Goal: Transaction & Acquisition: Purchase product/service

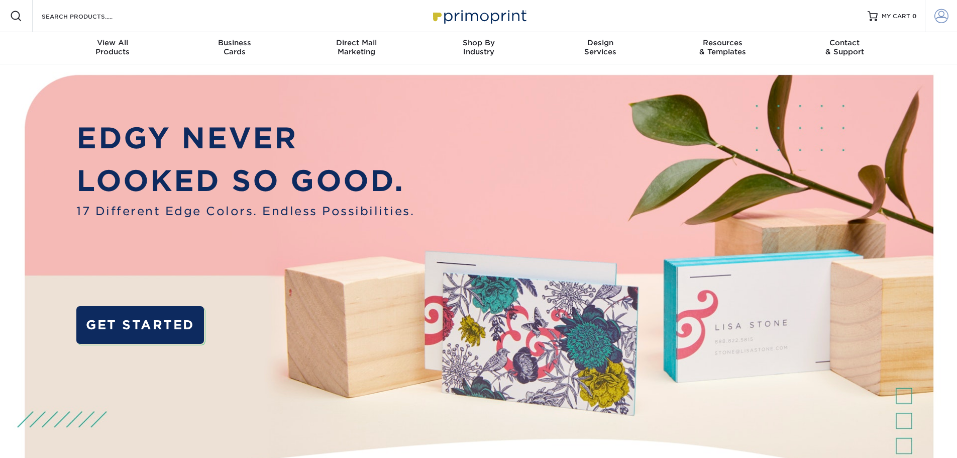
type input "[PERSON_NAME][EMAIL_ADDRESS][PERSON_NAME][DOMAIN_NAME]"
click at [941, 19] on span at bounding box center [942, 16] width 14 height 14
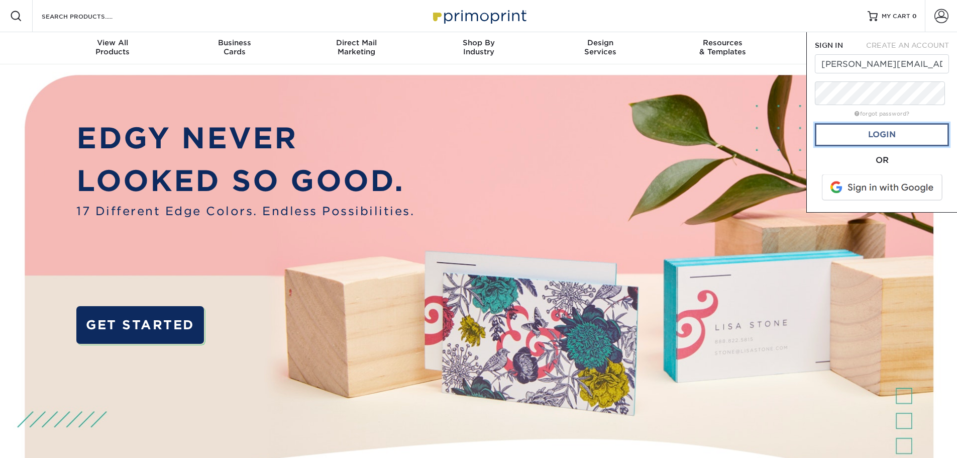
click at [856, 146] on link "Login" at bounding box center [882, 134] width 134 height 23
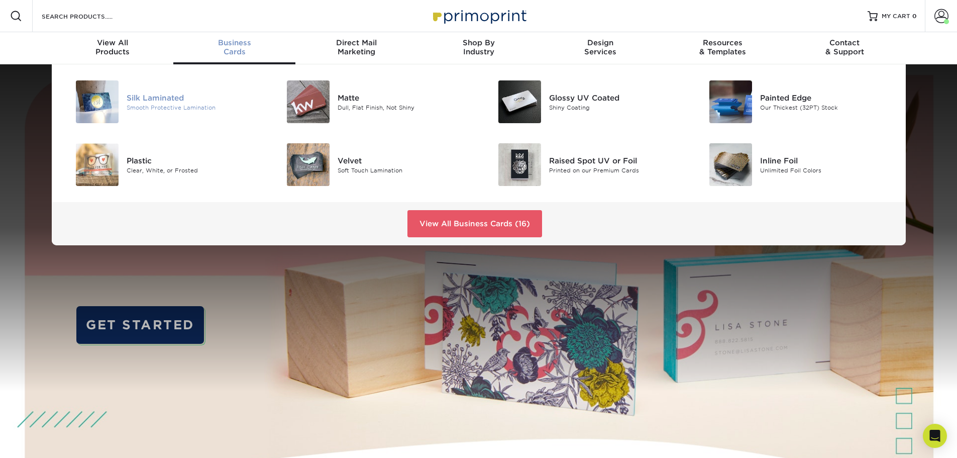
click at [169, 103] on div "Silk Laminated" at bounding box center [193, 97] width 133 height 11
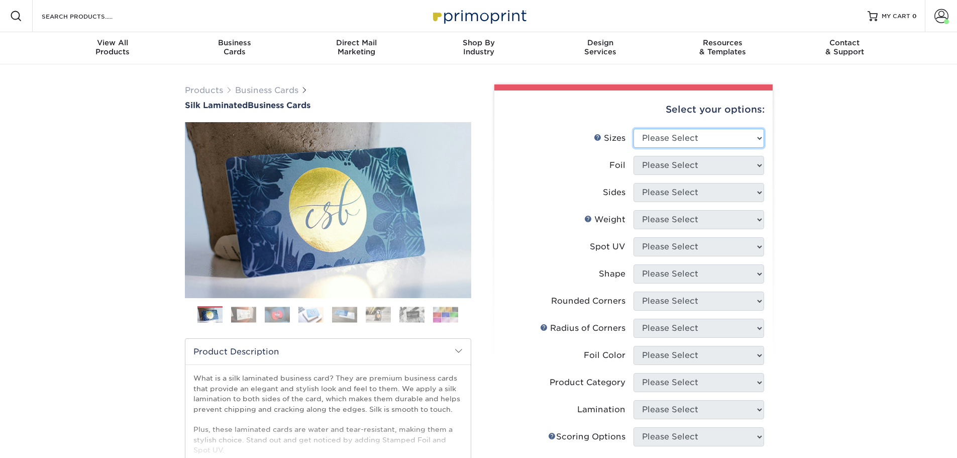
click at [680, 148] on select "Please Select 1.5" x 3.5" - Mini 1.75" x 3.5" - Mini 2" x 2" - Square 2" x 3" -…" at bounding box center [699, 138] width 131 height 19
select select "2.00x3.50"
click at [634, 148] on select "Please Select 1.5" x 3.5" - Mini 1.75" x 3.5" - Mini 2" x 2" - Square 2" x 3" -…" at bounding box center [699, 138] width 131 height 19
click at [674, 175] on select "Please Select Yes No" at bounding box center [699, 165] width 131 height 19
select select "0"
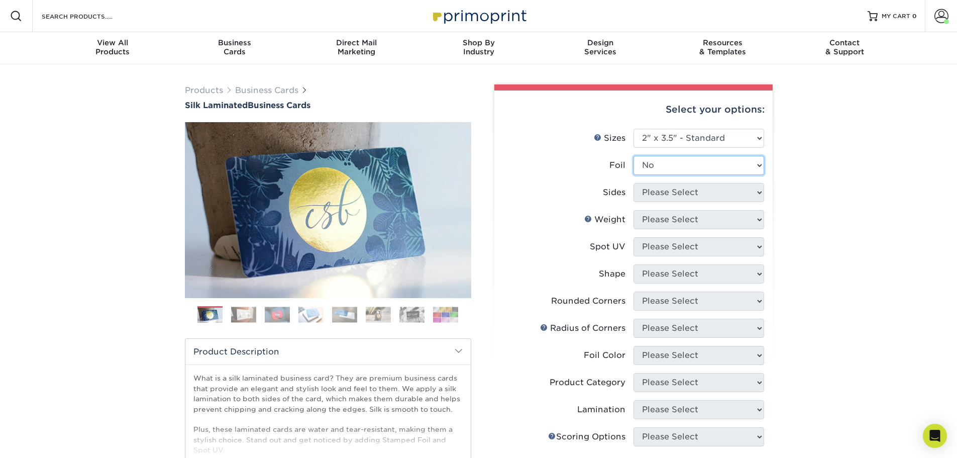
click at [634, 175] on select "Please Select Yes No" at bounding box center [699, 165] width 131 height 19
click at [656, 202] on select "Please Select Print Both Sides Print Front Only" at bounding box center [699, 192] width 131 height 19
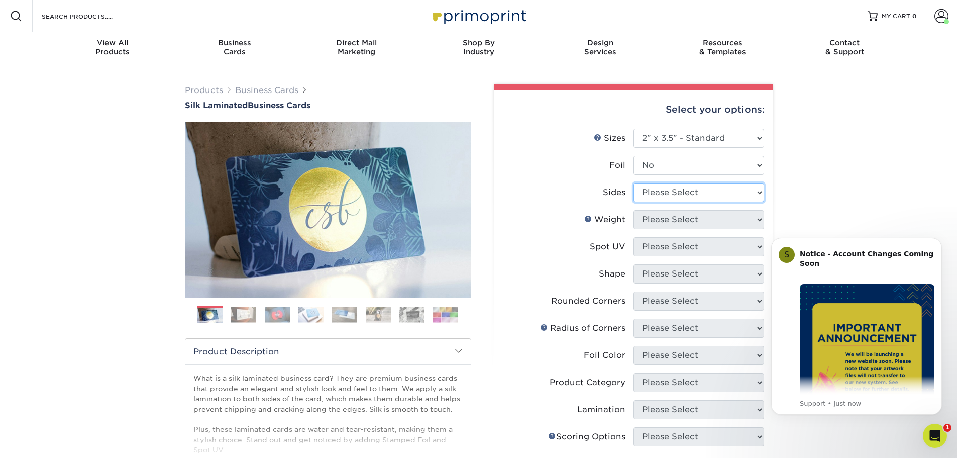
select select "13abbda7-1d64-4f25-8bb2-c179b224825d"
click at [634, 202] on select "Please Select Print Both Sides Print Front Only" at bounding box center [699, 192] width 131 height 19
click at [675, 229] on select "Please Select 16PT" at bounding box center [699, 219] width 131 height 19
select select "16PT"
click at [634, 229] on select "Please Select 16PT" at bounding box center [699, 219] width 131 height 19
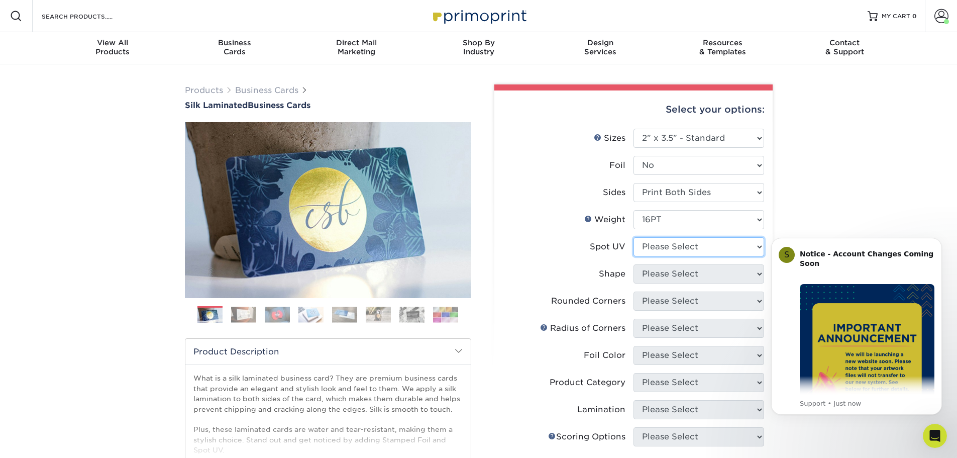
click at [667, 256] on select "Please Select No Spot UV Front and Back (Both Sides) Front Only Back Only" at bounding box center [699, 246] width 131 height 19
select select "3"
click at [634, 256] on select "Please Select No Spot UV Front and Back (Both Sides) Front Only Back Only" at bounding box center [699, 246] width 131 height 19
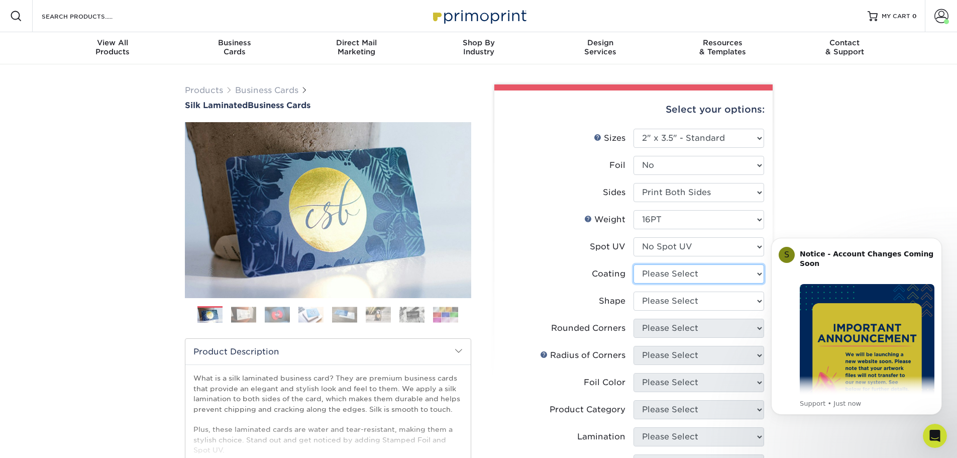
click at [688, 283] on select at bounding box center [699, 273] width 131 height 19
select select "3e7618de-abca-4bda-9f97-8b9129e913d8"
click at [634, 283] on select at bounding box center [699, 273] width 131 height 19
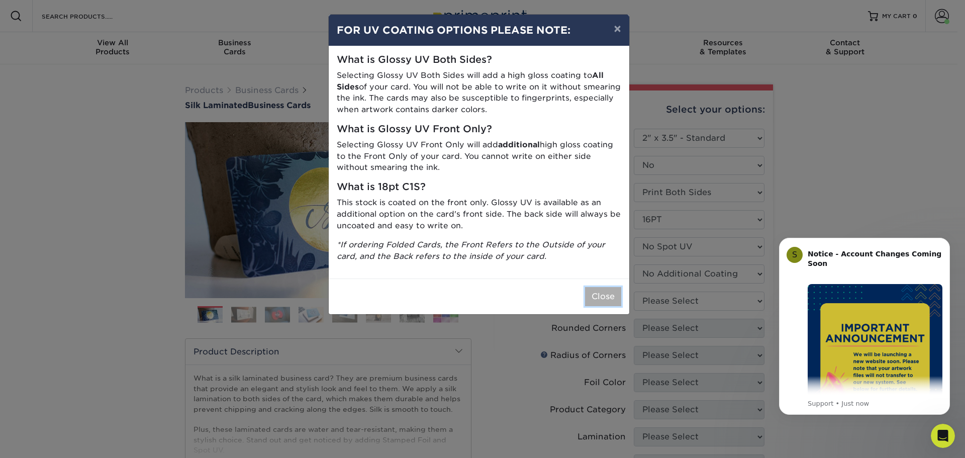
click at [594, 306] on button "Close" at bounding box center [603, 296] width 36 height 19
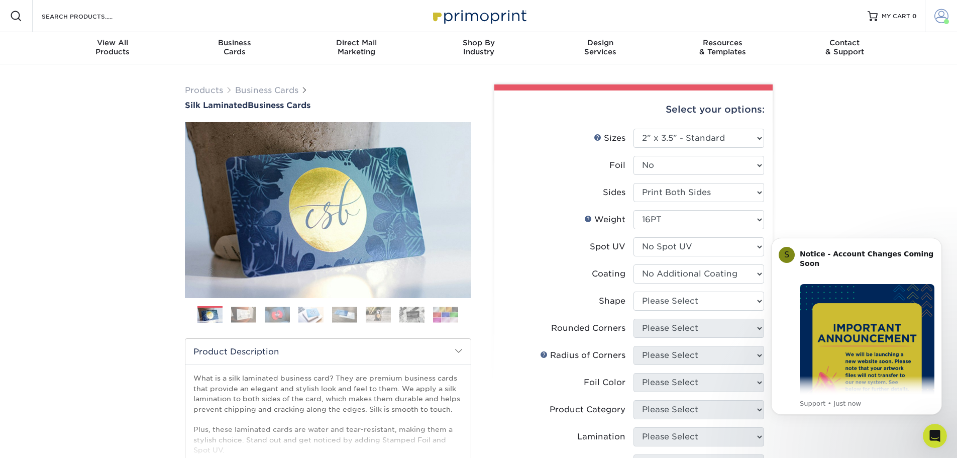
click at [937, 22] on span at bounding box center [942, 16] width 14 height 14
click at [849, 117] on link "Order History" at bounding box center [882, 111] width 126 height 14
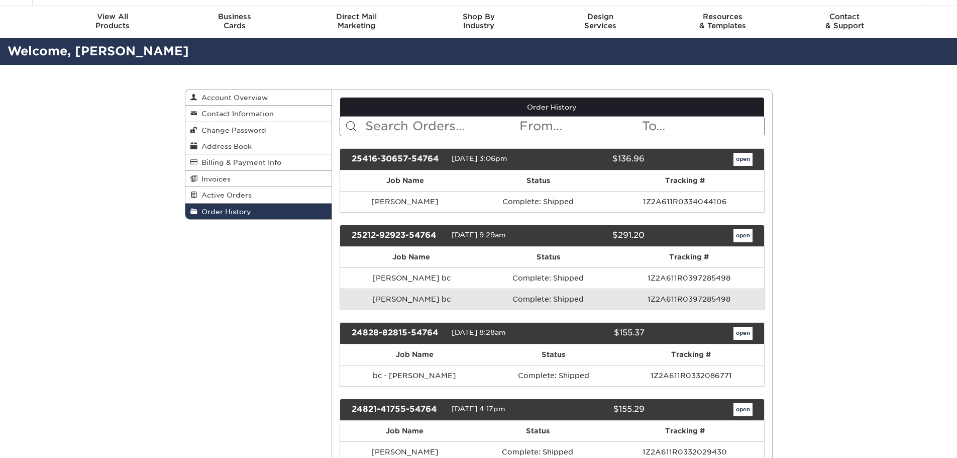
scroll to position [50, 0]
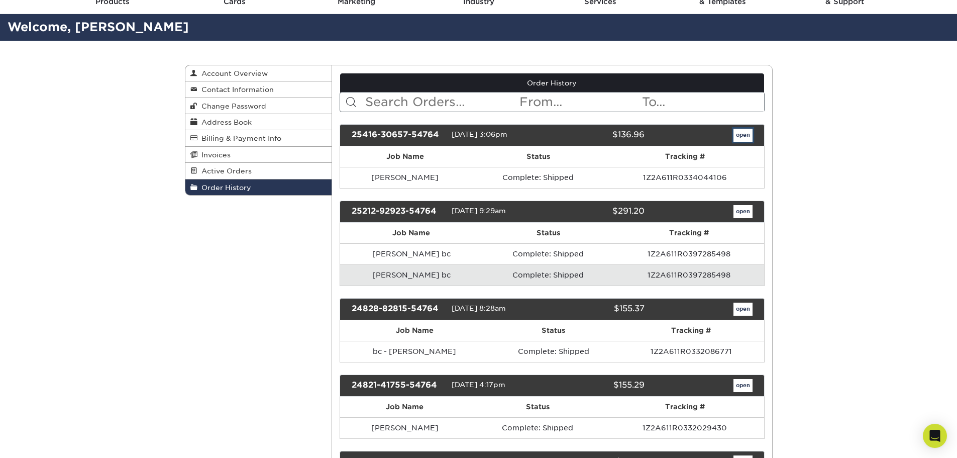
click at [743, 142] on link "open" at bounding box center [743, 135] width 19 height 13
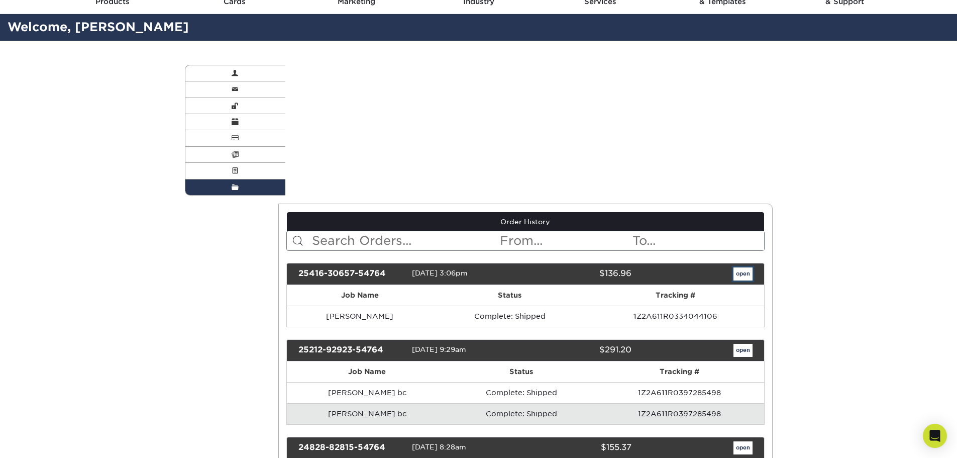
scroll to position [0, 0]
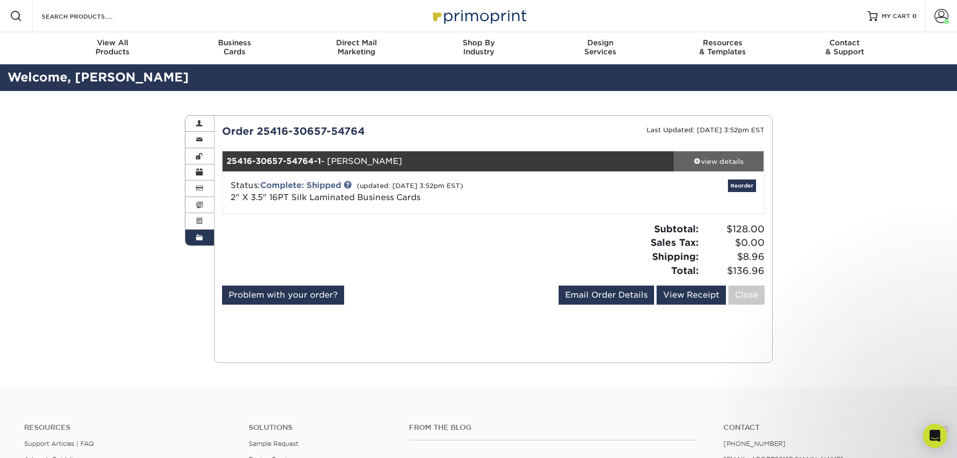
click at [708, 166] on div "view details" at bounding box center [719, 161] width 90 height 10
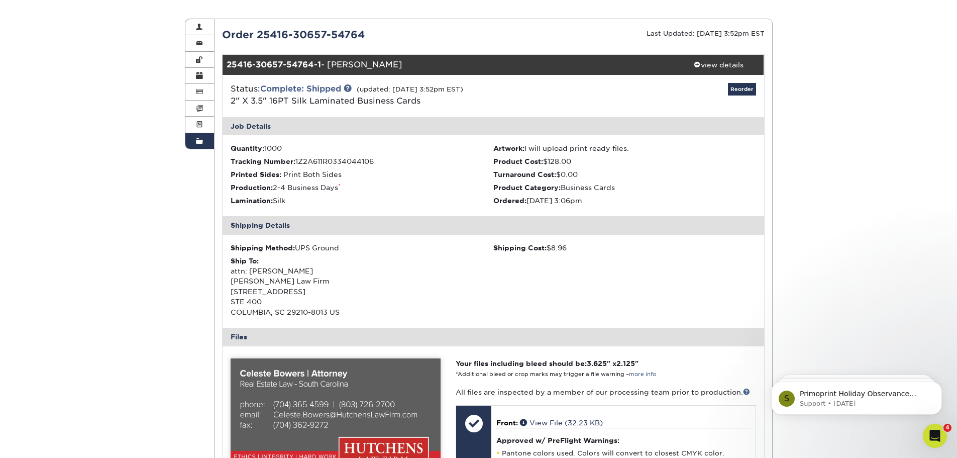
scroll to position [96, 0]
click at [202, 80] on span at bounding box center [199, 76] width 7 height 8
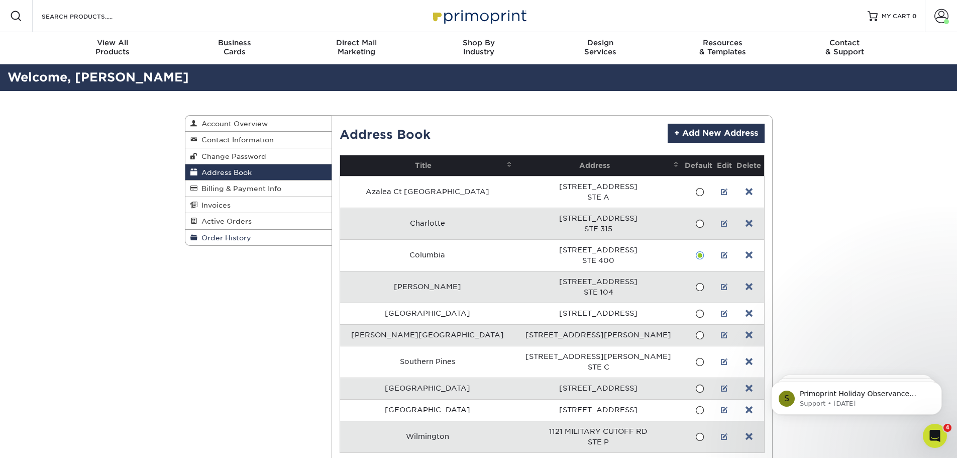
click at [251, 242] on span "Order History" at bounding box center [225, 238] width 54 height 8
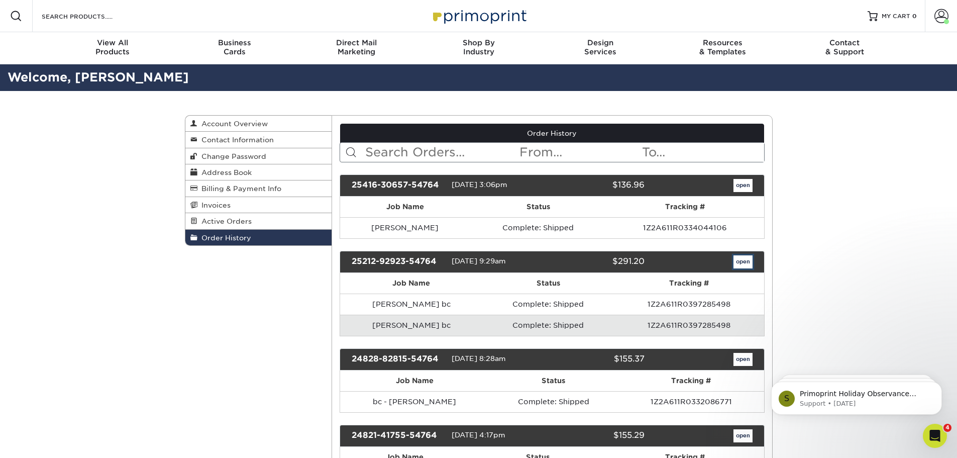
click at [734, 268] on link "open" at bounding box center [743, 261] width 19 height 13
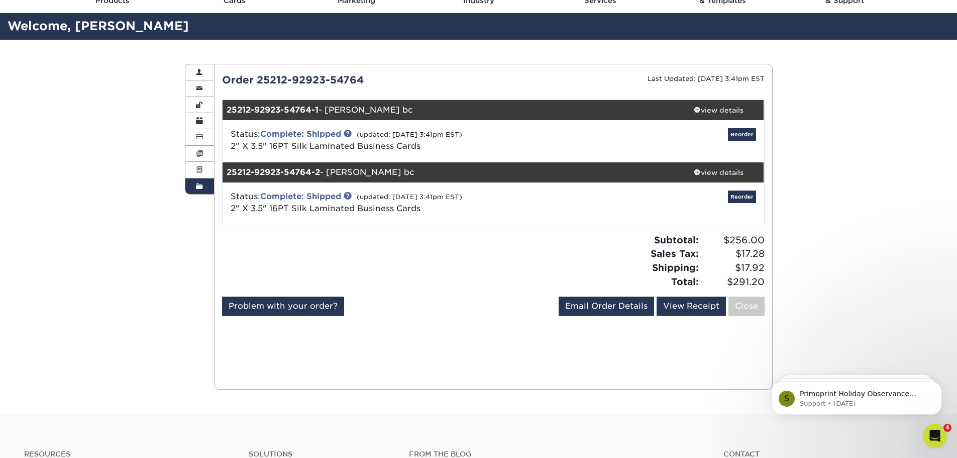
scroll to position [50, 0]
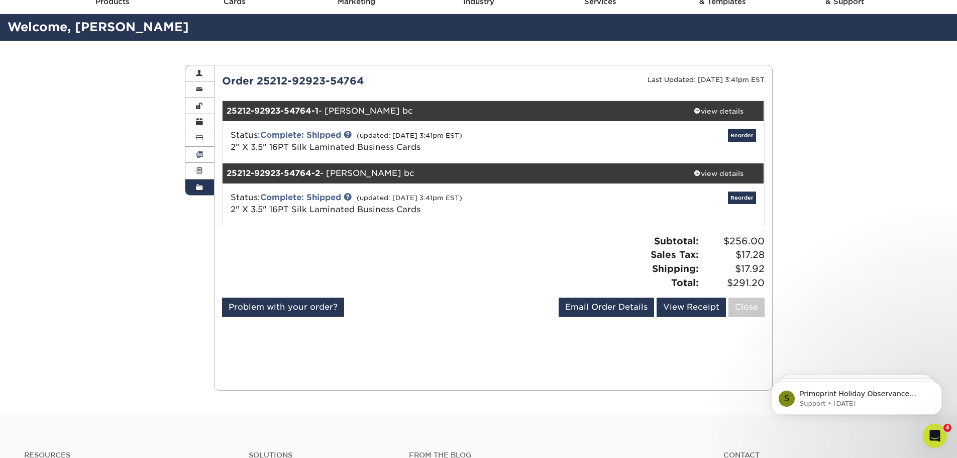
click at [203, 159] on span at bounding box center [199, 155] width 7 height 8
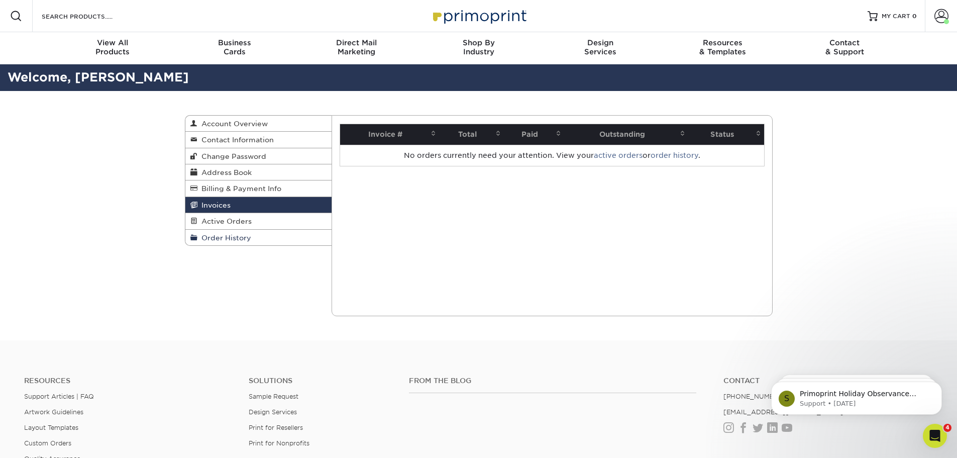
click at [247, 242] on span "Order History" at bounding box center [225, 238] width 54 height 8
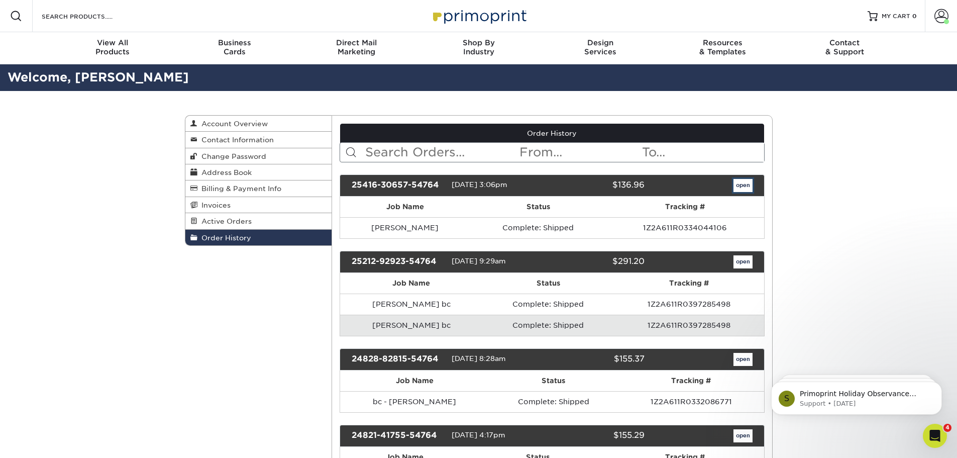
click at [735, 192] on link "open" at bounding box center [743, 185] width 19 height 13
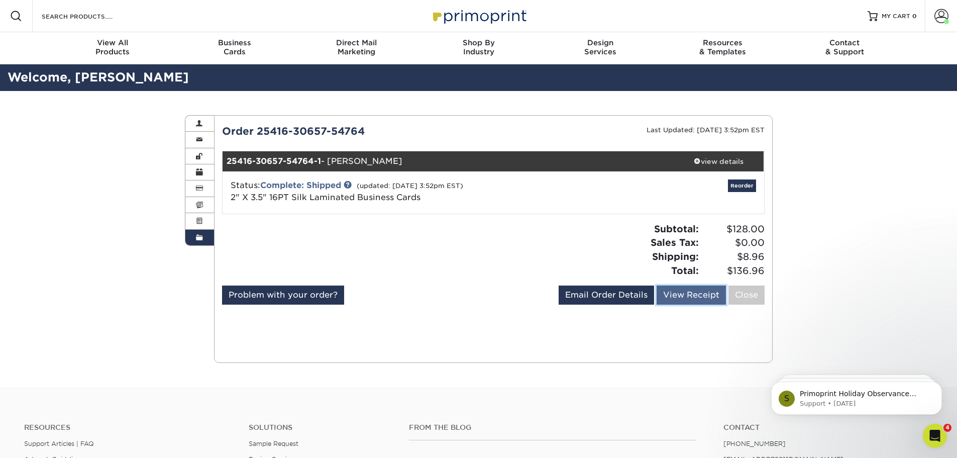
click at [668, 305] on link "View Receipt" at bounding box center [691, 294] width 69 height 19
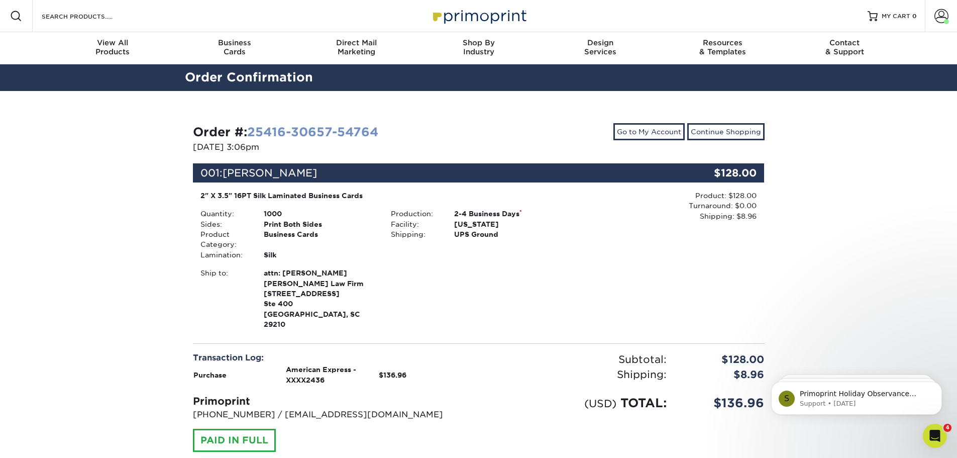
click at [320, 139] on link "25416-30657-54764" at bounding box center [312, 132] width 131 height 15
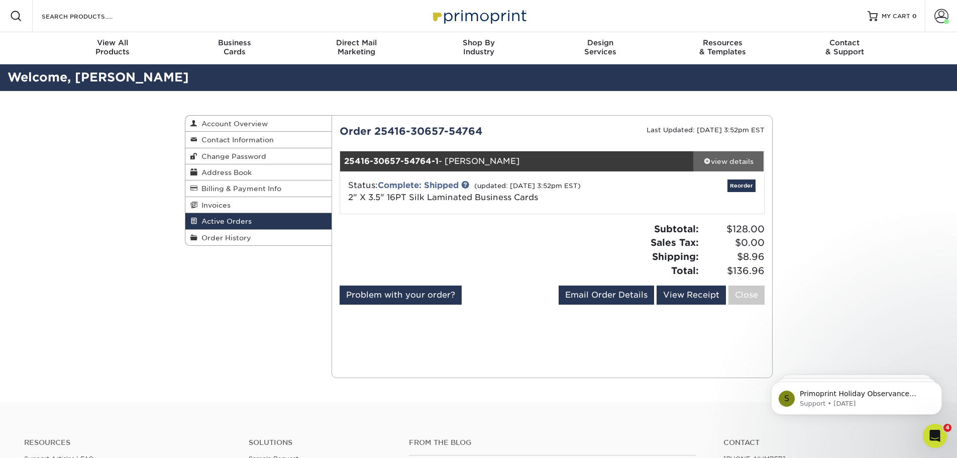
click at [705, 166] on div "view details" at bounding box center [729, 161] width 71 height 10
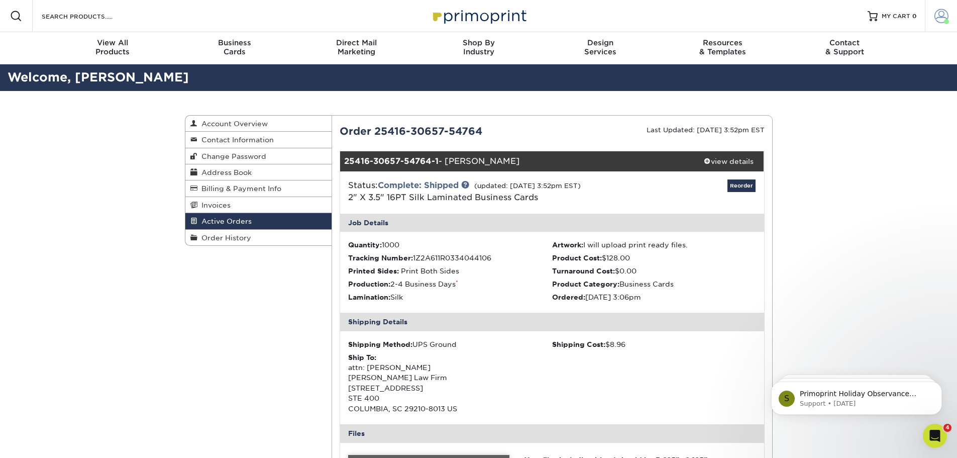
click at [935, 20] on span at bounding box center [942, 16] width 14 height 14
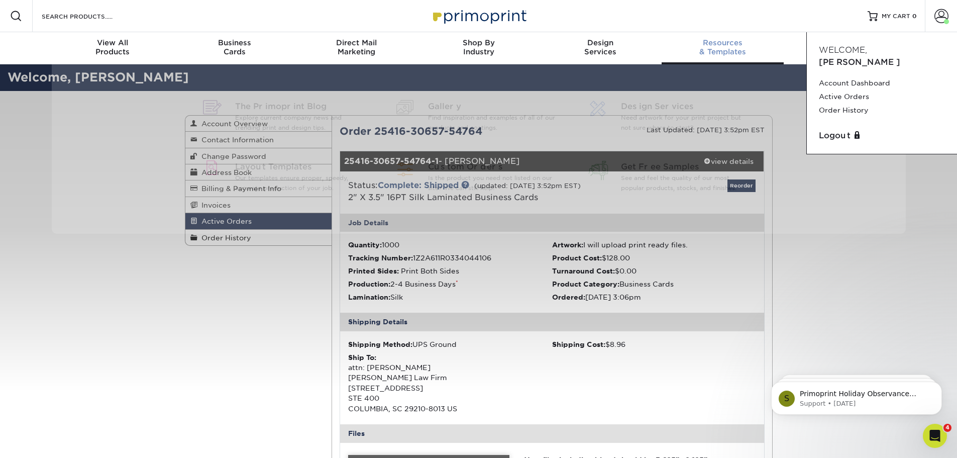
click at [765, 41] on link "Resources & Templates" at bounding box center [723, 48] width 122 height 32
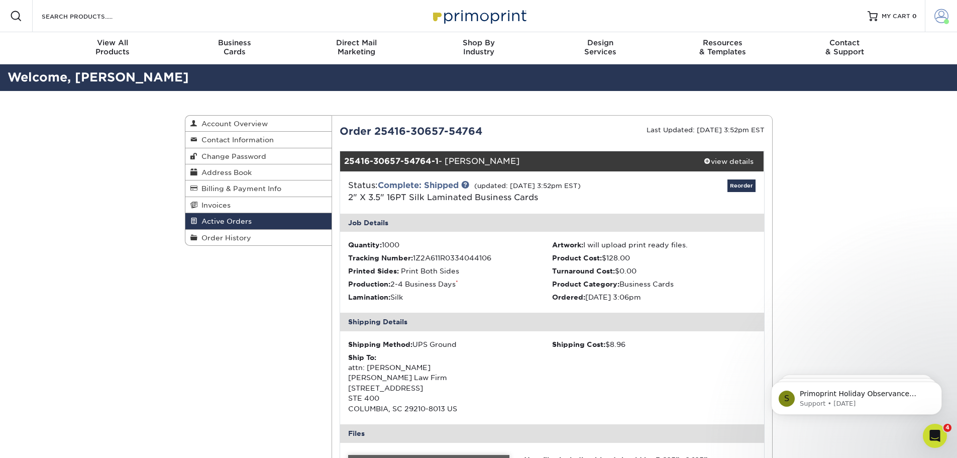
click at [928, 23] on link "Account" at bounding box center [941, 16] width 32 height 32
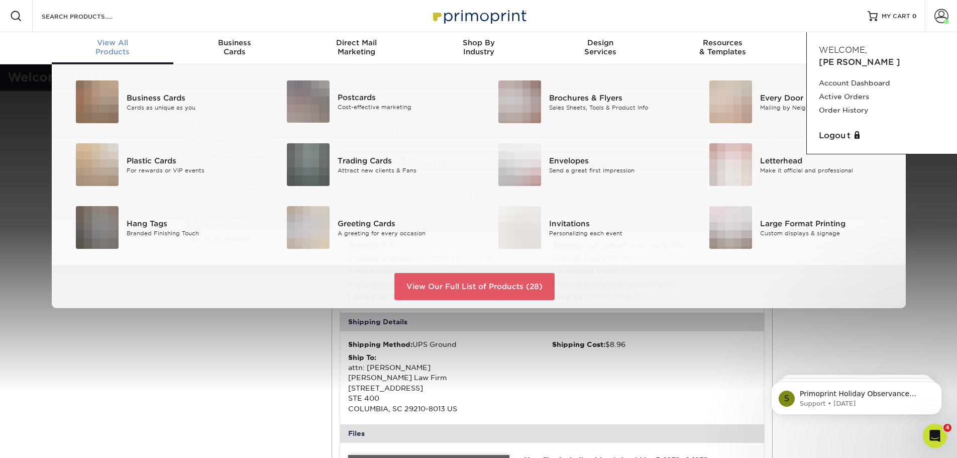
click at [112, 56] on div "View All Products" at bounding box center [113, 47] width 122 height 18
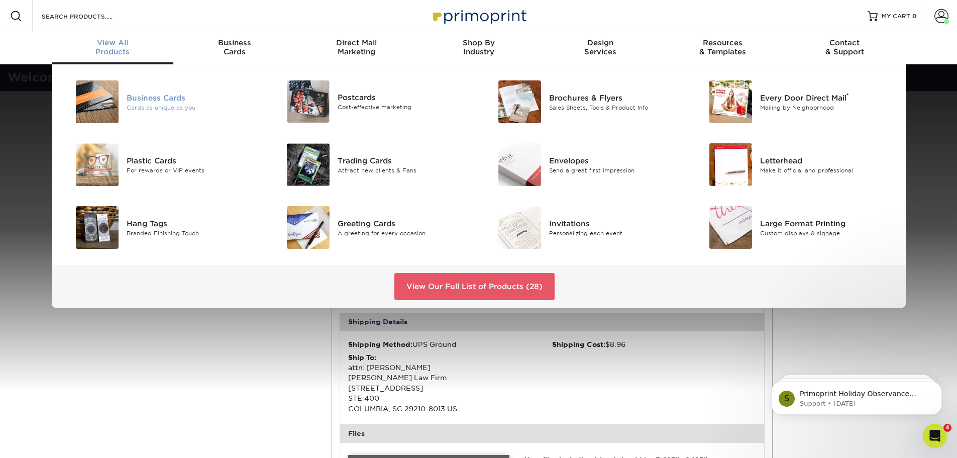
click at [164, 112] on div "Cards as unique as you" at bounding box center [193, 107] width 133 height 9
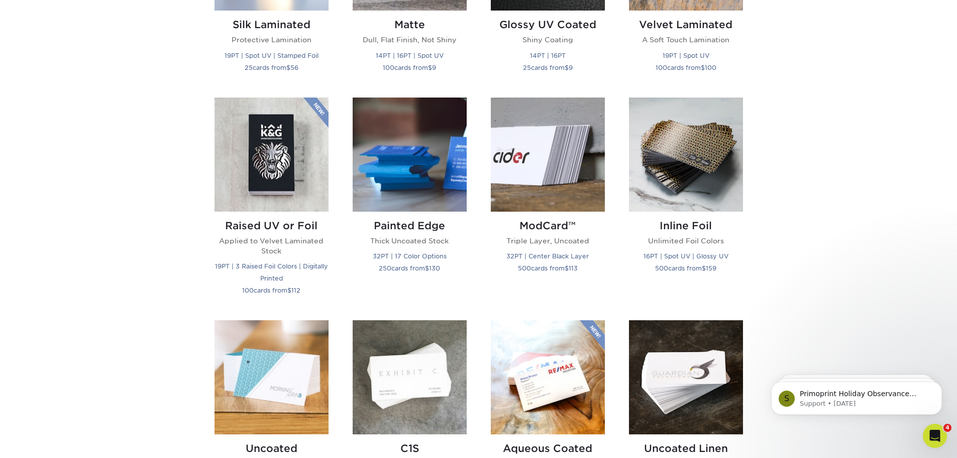
scroll to position [553, 0]
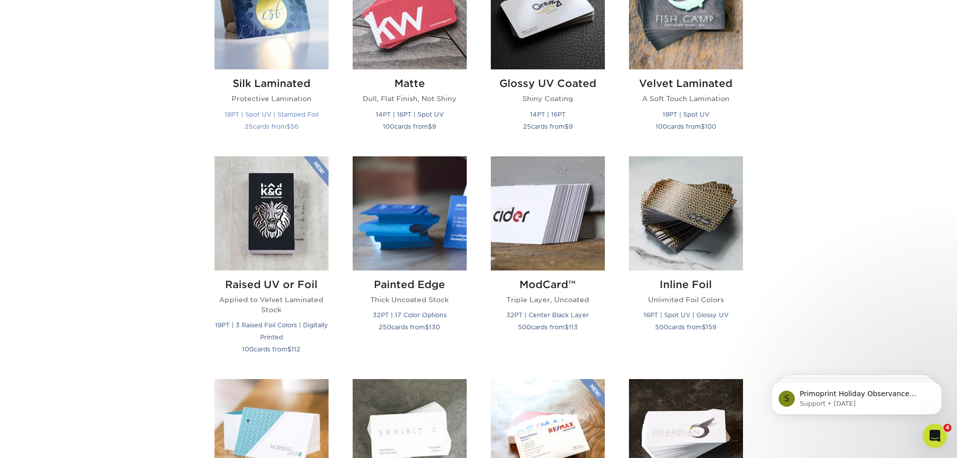
click at [288, 69] on img at bounding box center [272, 12] width 114 height 114
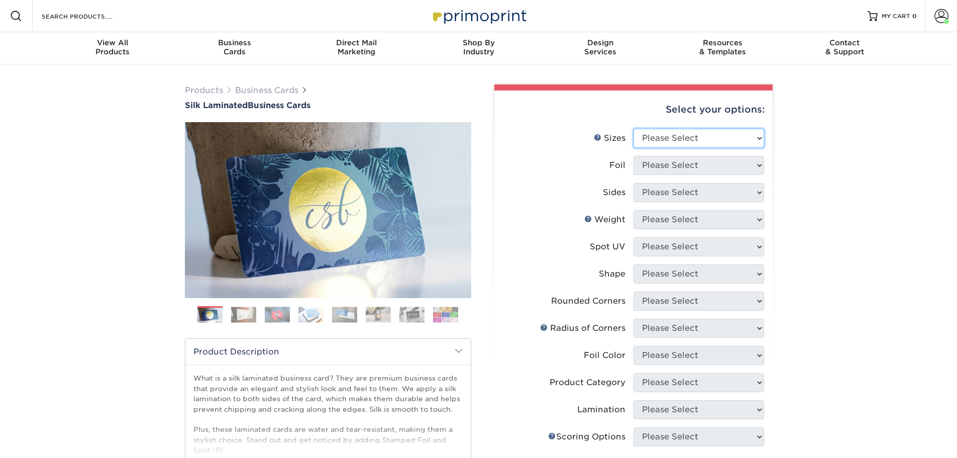
click at [665, 148] on select "Please Select 1.5" x 3.5" - Mini 1.75" x 3.5" - Mini 2" x 2" - Square 2" x 3" -…" at bounding box center [699, 138] width 131 height 19
select select "2.00x3.50"
click at [634, 148] on select "Please Select 1.5" x 3.5" - Mini 1.75" x 3.5" - Mini 2" x 2" - Square 2" x 3" -…" at bounding box center [699, 138] width 131 height 19
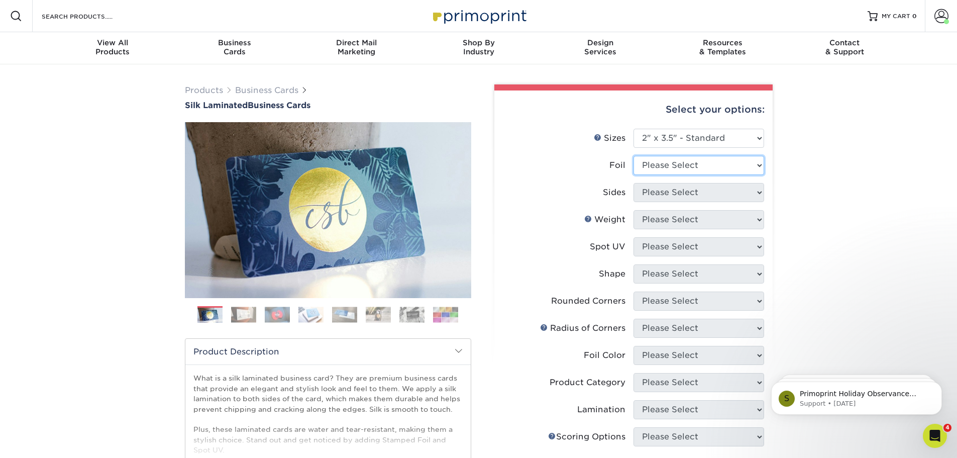
click at [665, 175] on select "Please Select Yes No" at bounding box center [699, 165] width 131 height 19
select select "0"
click at [634, 175] on select "Please Select Yes No" at bounding box center [699, 165] width 131 height 19
click at [661, 202] on select "Please Select Print Both Sides Print Front Only" at bounding box center [699, 192] width 131 height 19
select select "13abbda7-1d64-4f25-8bb2-c179b224825d"
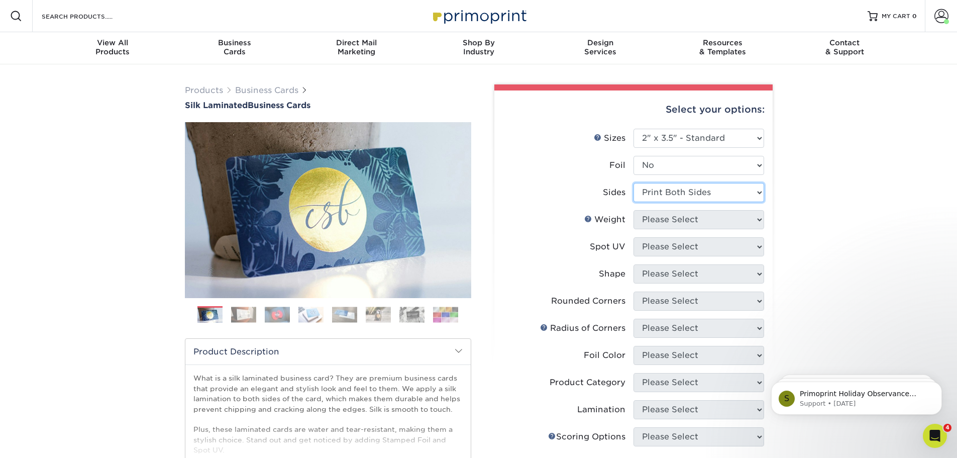
click at [634, 202] on select "Please Select Print Both Sides Print Front Only" at bounding box center [699, 192] width 131 height 19
click at [661, 229] on select "Please Select 16PT" at bounding box center [699, 219] width 131 height 19
select select "16PT"
click at [634, 229] on select "Please Select 16PT" at bounding box center [699, 219] width 131 height 19
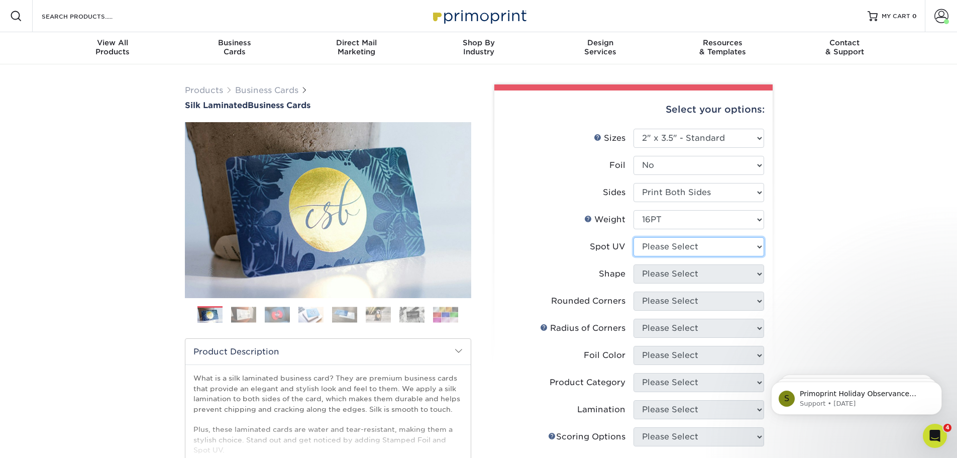
click at [667, 256] on select "Please Select No Spot UV Front and Back (Both Sides) Front Only Back Only" at bounding box center [699, 246] width 131 height 19
select select "3"
click at [634, 256] on select "Please Select No Spot UV Front and Back (Both Sides) Front Only Back Only" at bounding box center [699, 246] width 131 height 19
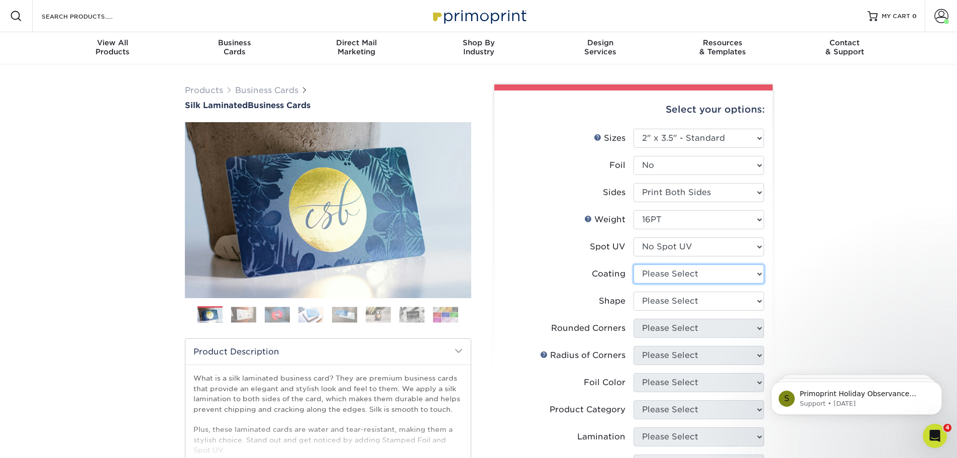
click at [693, 283] on select at bounding box center [699, 273] width 131 height 19
select select "3e7618de-abca-4bda-9f97-8b9129e913d8"
click at [634, 283] on select at bounding box center [699, 273] width 131 height 19
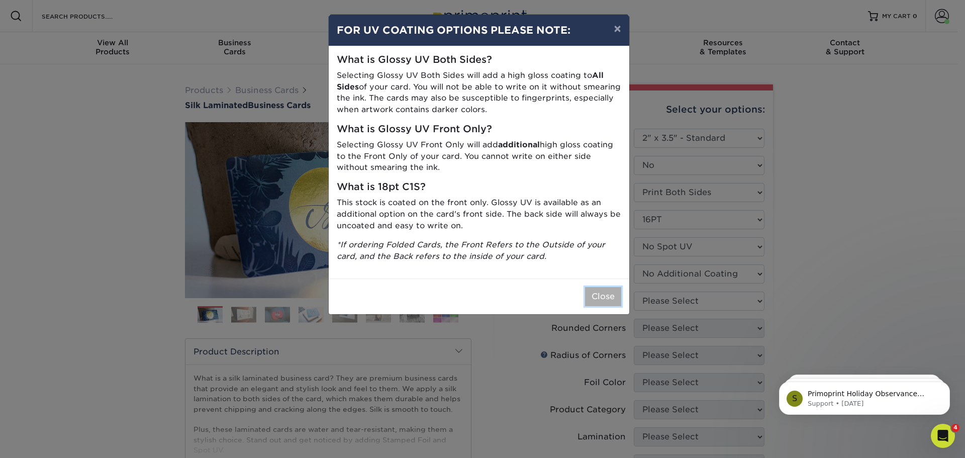
click at [595, 306] on button "Close" at bounding box center [603, 296] width 36 height 19
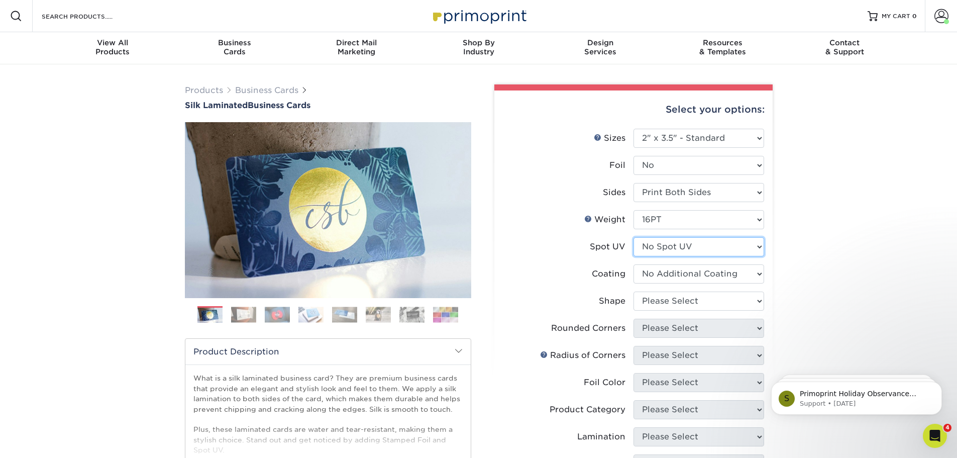
click at [682, 256] on select "Please Select No Spot UV Front and Back (Both Sides) Front Only Back Only" at bounding box center [699, 246] width 131 height 19
click at [634, 256] on select "Please Select No Spot UV Front and Back (Both Sides) Front Only Back Only" at bounding box center [699, 246] width 131 height 19
click at [726, 311] on select "Please Select Standard Oval" at bounding box center [699, 300] width 131 height 19
select select "standard"
click at [634, 311] on select "Please Select Standard Oval" at bounding box center [699, 300] width 131 height 19
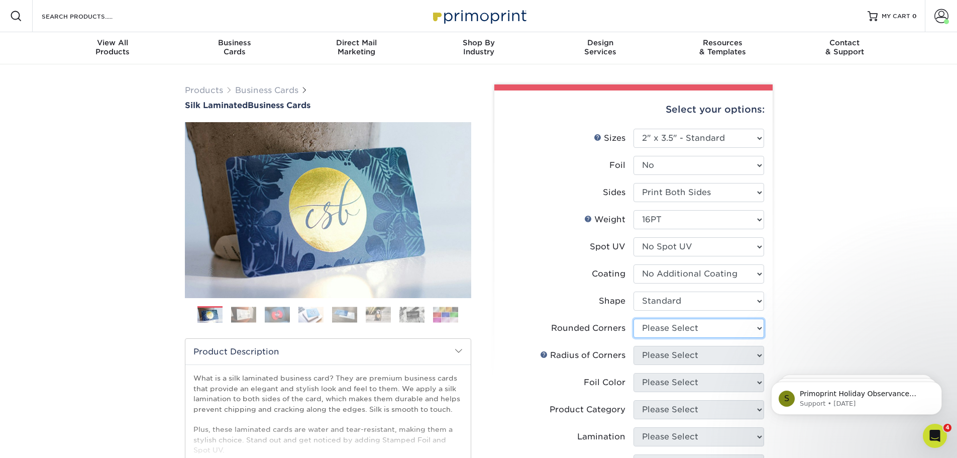
click at [701, 338] on select "Please Select Yes - Round 2 Corners Yes - Round 4 Corners No" at bounding box center [699, 328] width 131 height 19
select select "0"
click at [634, 338] on select "Please Select Yes - Round 2 Corners Yes - Round 4 Corners No" at bounding box center [699, 328] width 131 height 19
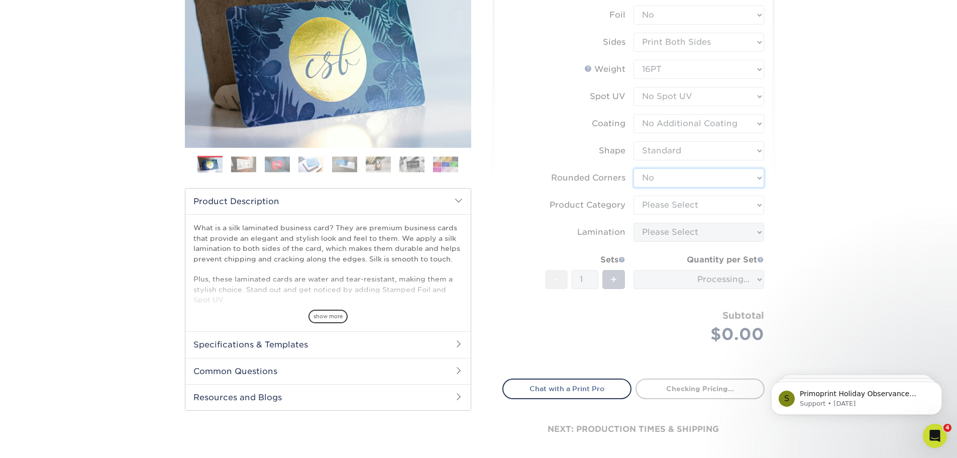
scroll to position [151, 0]
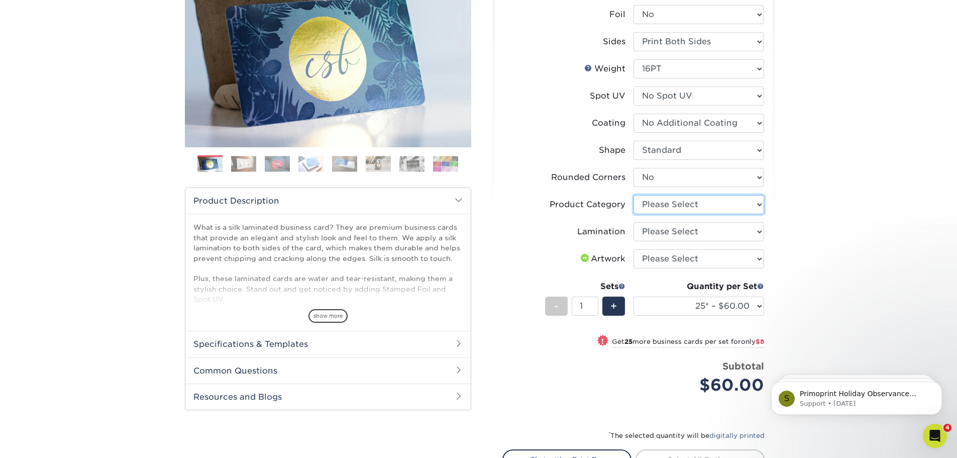
click at [675, 214] on select "Please Select Business Cards" at bounding box center [699, 204] width 131 height 19
select select "3b5148f1-0588-4f88-a218-97bcfdce65c1"
click at [634, 214] on select "Please Select Business Cards" at bounding box center [699, 204] width 131 height 19
click at [691, 241] on select "Please Select Silk" at bounding box center [699, 231] width 131 height 19
select select "ccacb42f-45f7-42d3-bbd3-7c8421cf37f0"
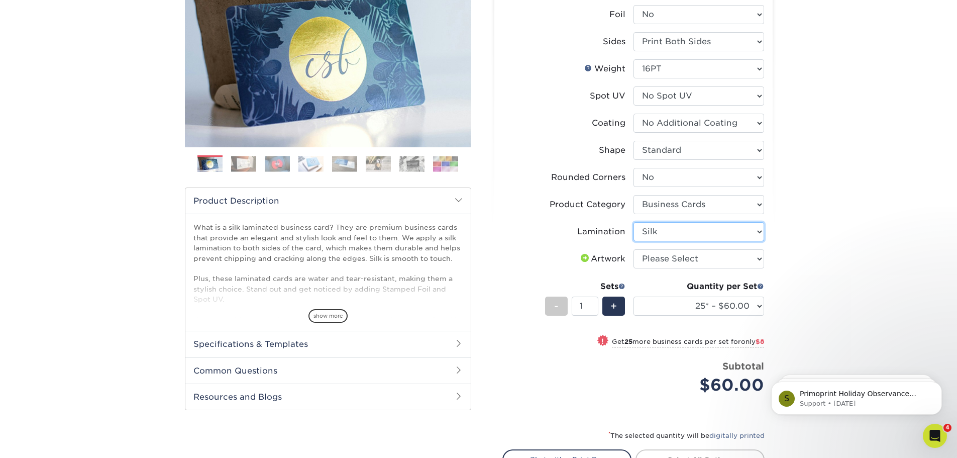
click at [634, 241] on select "Please Select Silk" at bounding box center [699, 231] width 131 height 19
click at [687, 268] on select "Please Select I will upload files I need a design - $100" at bounding box center [699, 258] width 131 height 19
select select "upload"
click at [634, 268] on select "Please Select I will upload files I need a design - $100" at bounding box center [699, 258] width 131 height 19
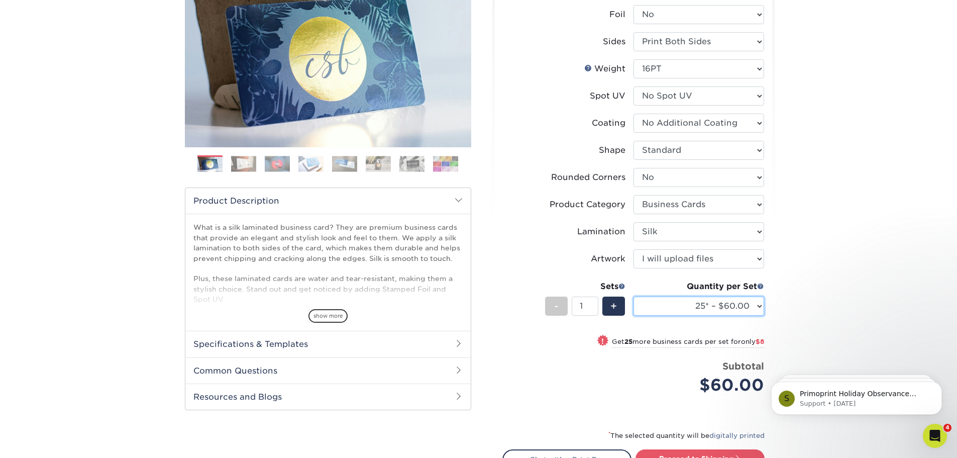
click at [701, 316] on select "25* – $60.00 50* – $68.00 75* – $76.00 100* – $84.00 250* – $92.00 500 – $96.00…" at bounding box center [699, 306] width 131 height 19
select select "1000 – $128.00"
click at [634, 316] on select "25* – $60.00 50* – $68.00 75* – $76.00 100* – $84.00 250* – $92.00 500 – $96.00…" at bounding box center [699, 306] width 131 height 19
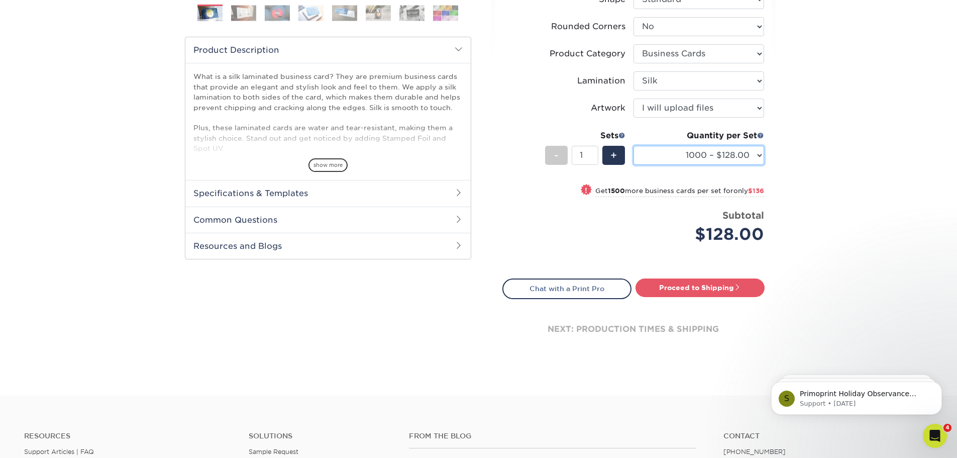
scroll to position [352, 0]
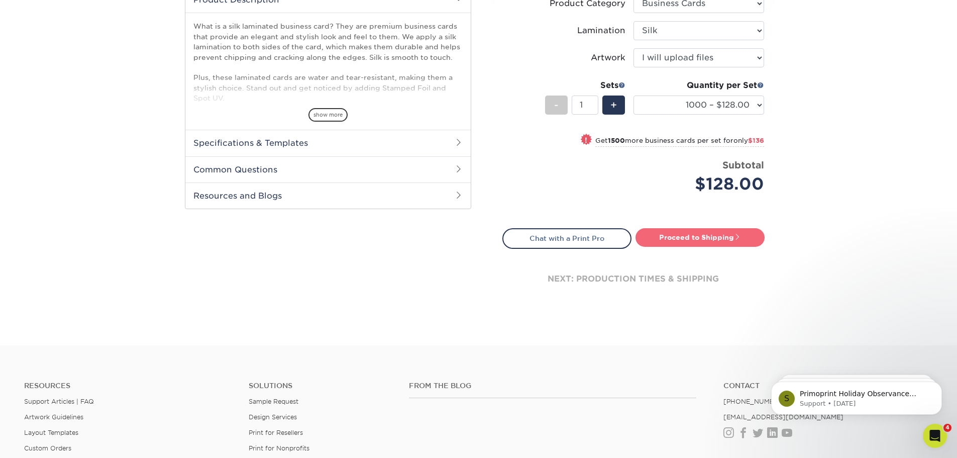
click at [691, 246] on link "Proceed to Shipping" at bounding box center [700, 237] width 129 height 18
type input "Set 1"
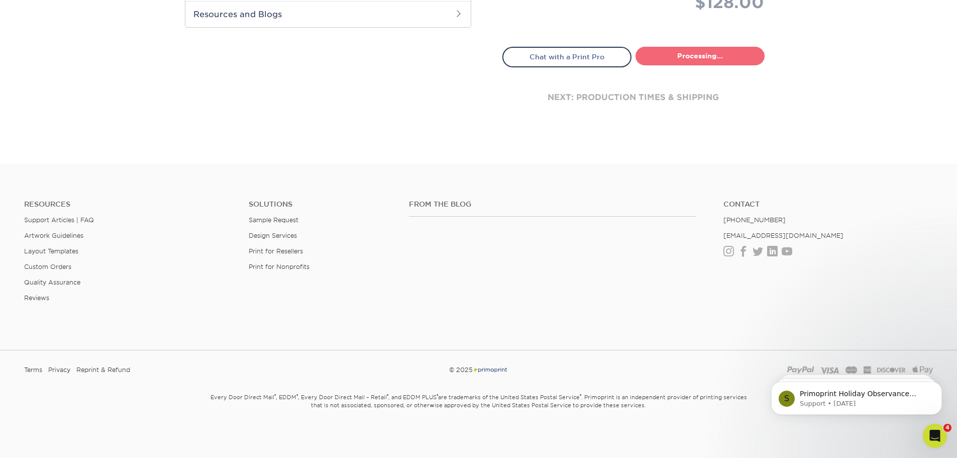
select select "cb0105d6-89c4-49d0-a7da-6075946ad4a6"
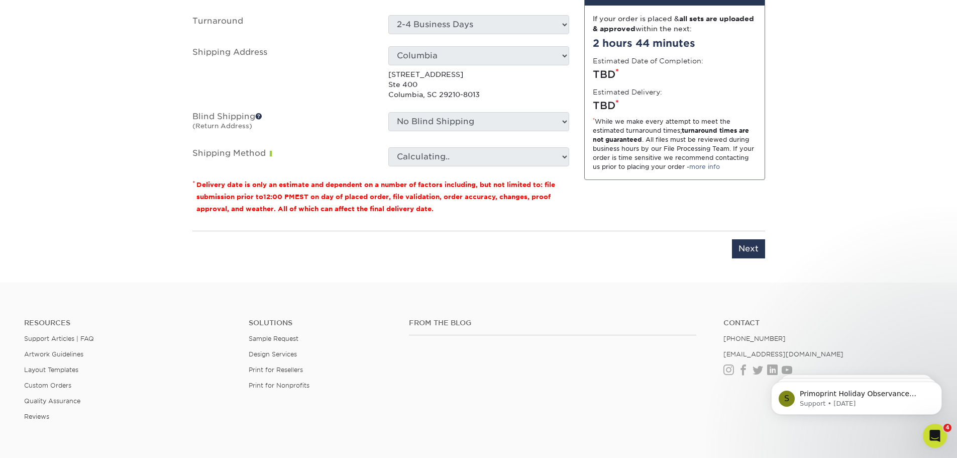
scroll to position [622, 0]
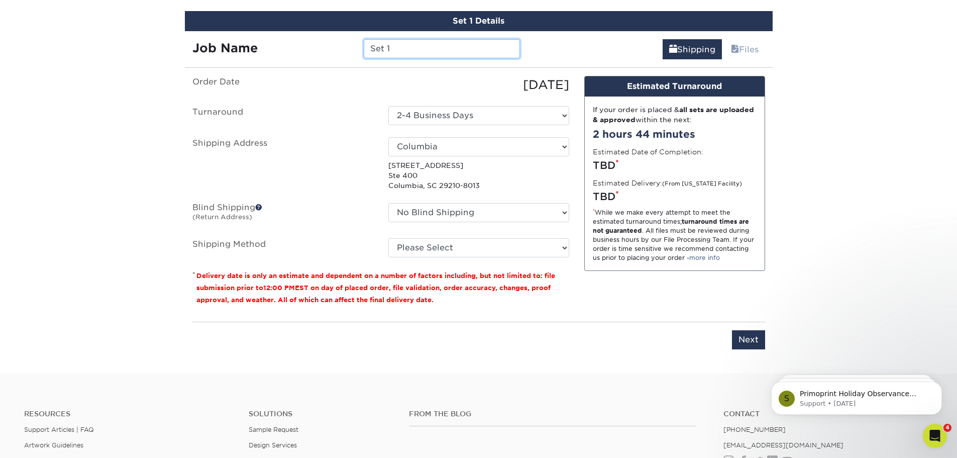
drag, startPoint x: 400, startPoint y: 213, endPoint x: 332, endPoint y: 212, distance: 67.9
click at [344, 58] on div "Job Name Set 1" at bounding box center [356, 48] width 343 height 19
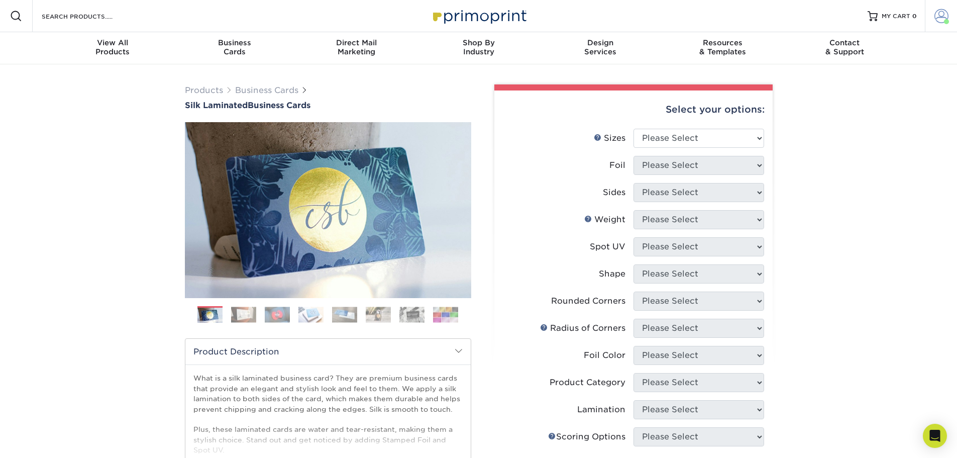
click at [938, 20] on span at bounding box center [942, 16] width 14 height 14
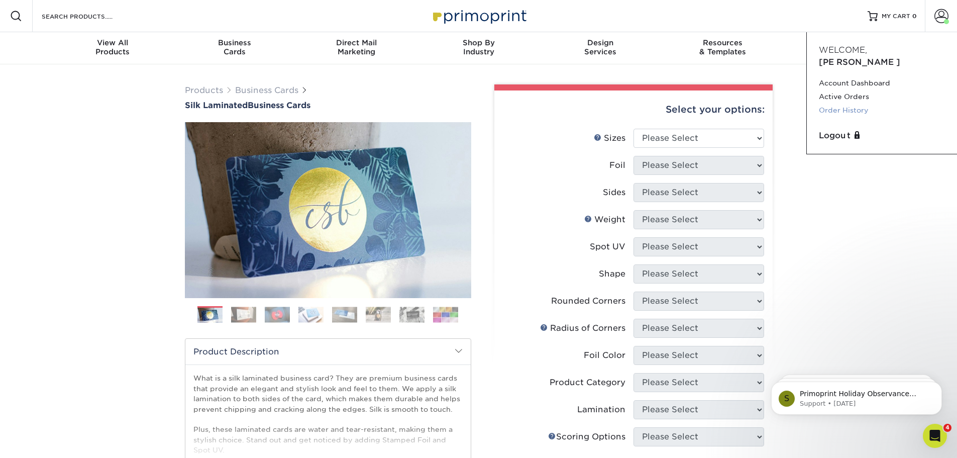
click at [861, 117] on link "Order History" at bounding box center [882, 111] width 126 height 14
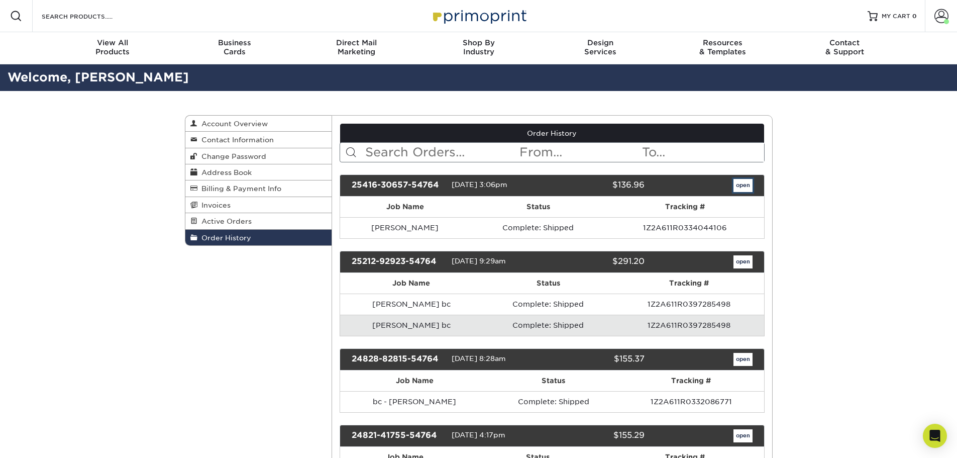
click at [745, 192] on link "open" at bounding box center [743, 185] width 19 height 13
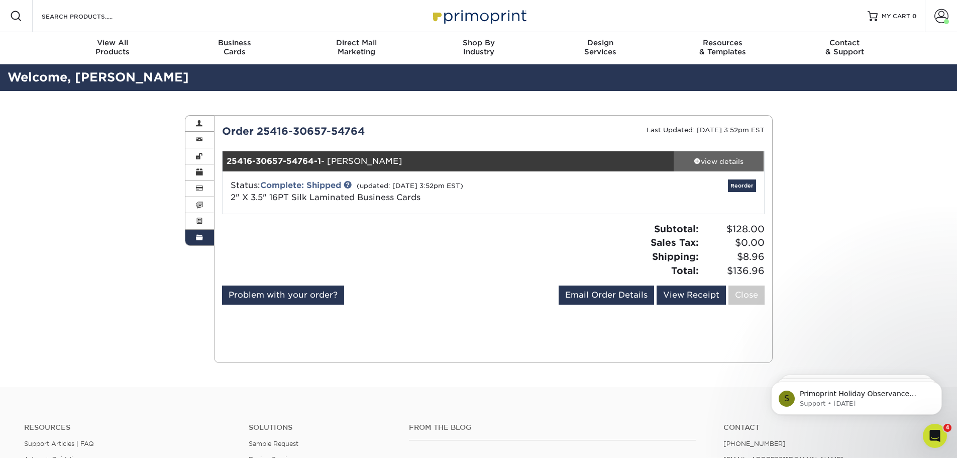
click at [725, 166] on div "view details" at bounding box center [719, 161] width 90 height 10
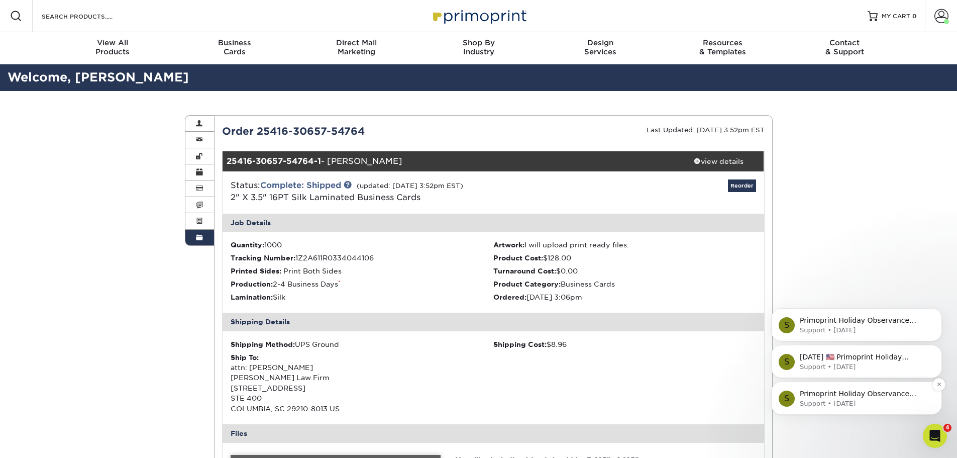
click at [826, 396] on p "Primoprint Holiday Observance Please note that our customer service and product…" at bounding box center [865, 394] width 130 height 10
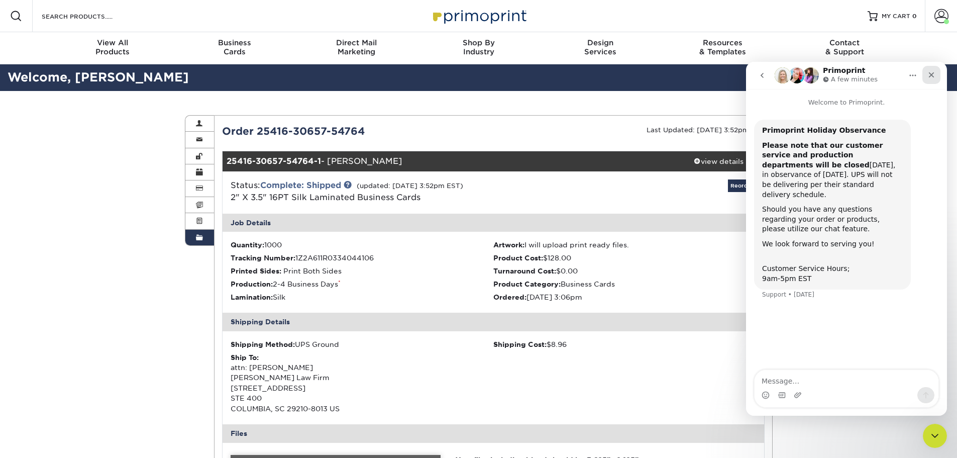
click at [929, 73] on icon "Close" at bounding box center [932, 75] width 8 height 8
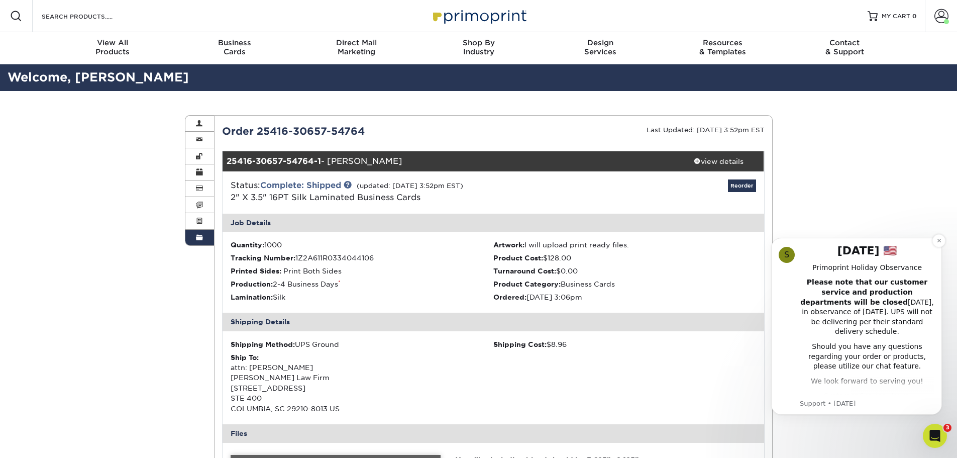
click at [866, 285] on b "Please note that our customer service and production departments will be closed" at bounding box center [864, 292] width 127 height 28
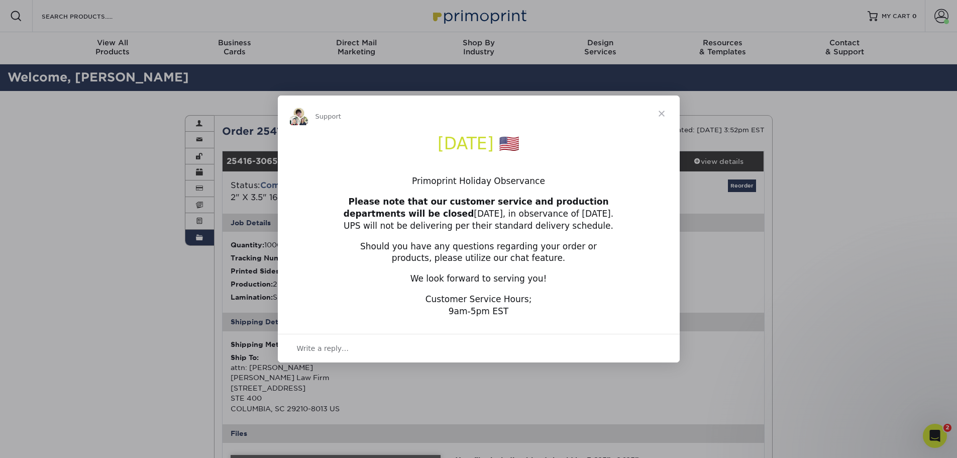
click at [662, 114] on span "Close" at bounding box center [662, 113] width 36 height 36
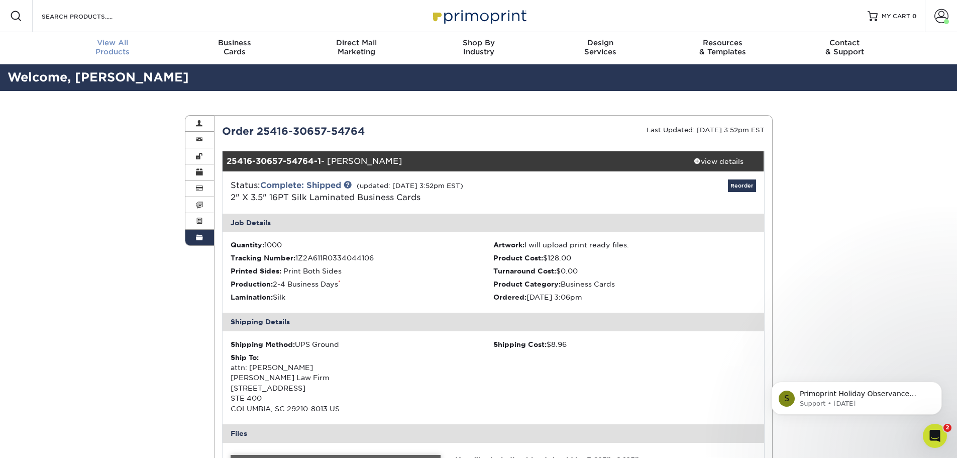
click at [118, 56] on div "View All Products" at bounding box center [113, 47] width 122 height 18
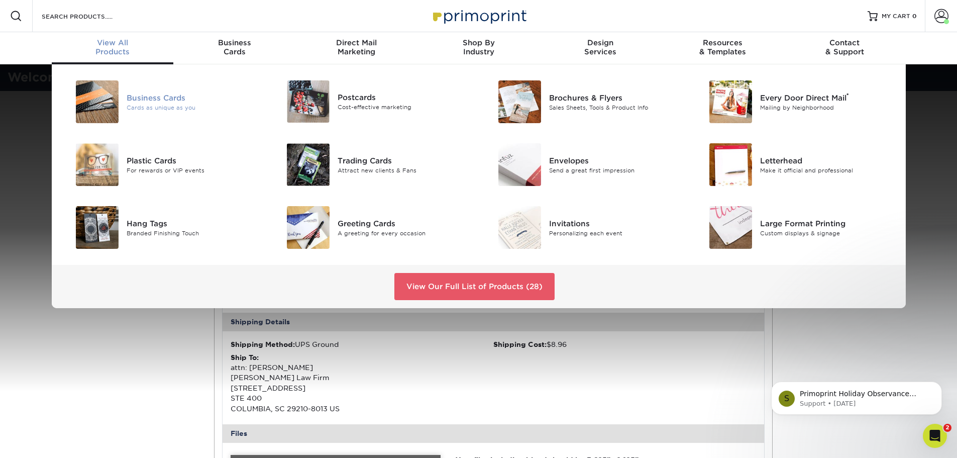
click at [145, 123] on div "Business Cards Cards as unique as you" at bounding box center [197, 101] width 141 height 43
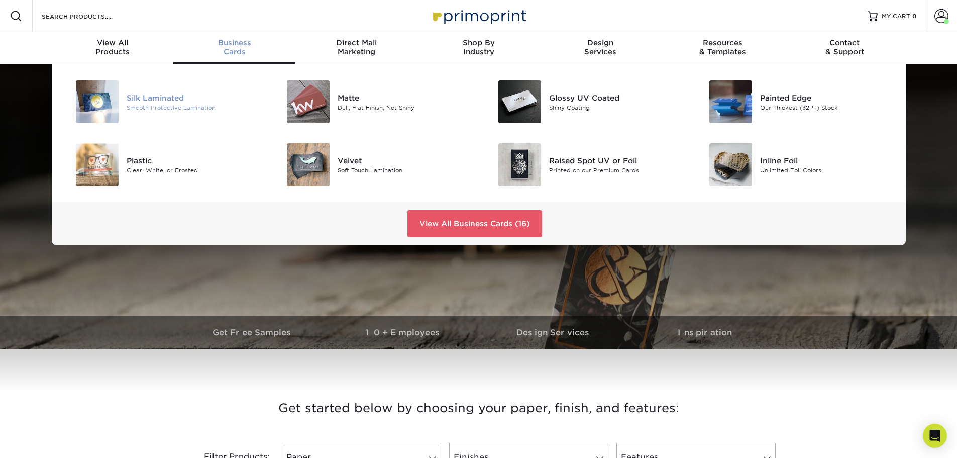
click at [182, 103] on div "Silk Laminated" at bounding box center [193, 97] width 133 height 11
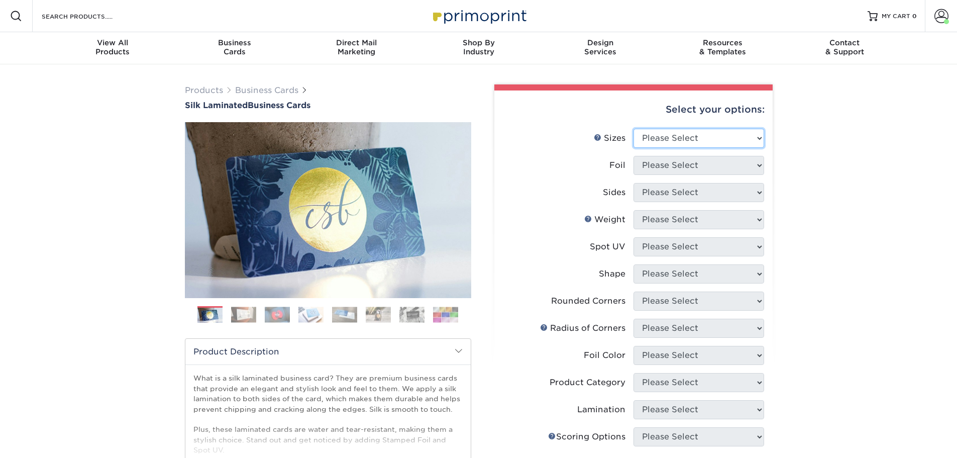
click at [679, 148] on select "Please Select 1.5" x 3.5" - Mini 1.75" x 3.5" - Mini 2" x 2" - Square 2" x 3" -…" at bounding box center [699, 138] width 131 height 19
select select "2.00x3.50"
click at [634, 148] on select "Please Select 1.5" x 3.5" - Mini 1.75" x 3.5" - Mini 2" x 2" - Square 2" x 3" -…" at bounding box center [699, 138] width 131 height 19
click at [674, 175] on select "Please Select Yes No" at bounding box center [699, 165] width 131 height 19
select select "0"
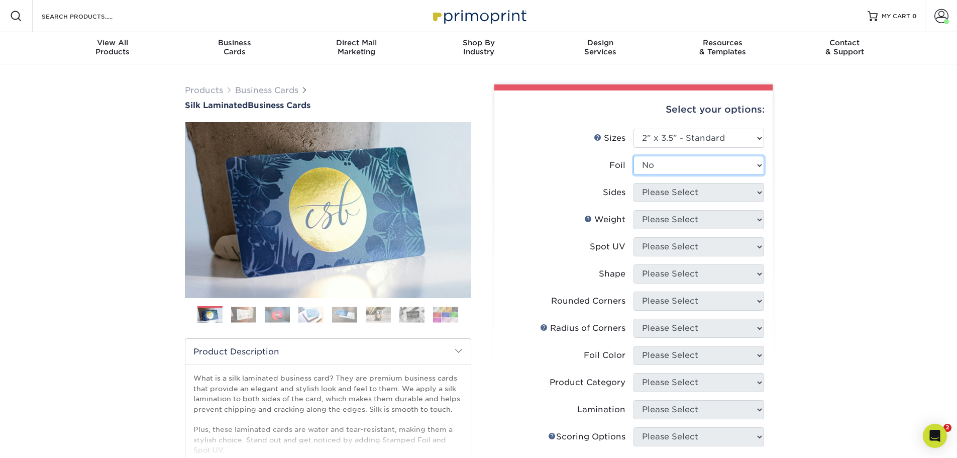
click at [634, 175] on select "Please Select Yes No" at bounding box center [699, 165] width 131 height 19
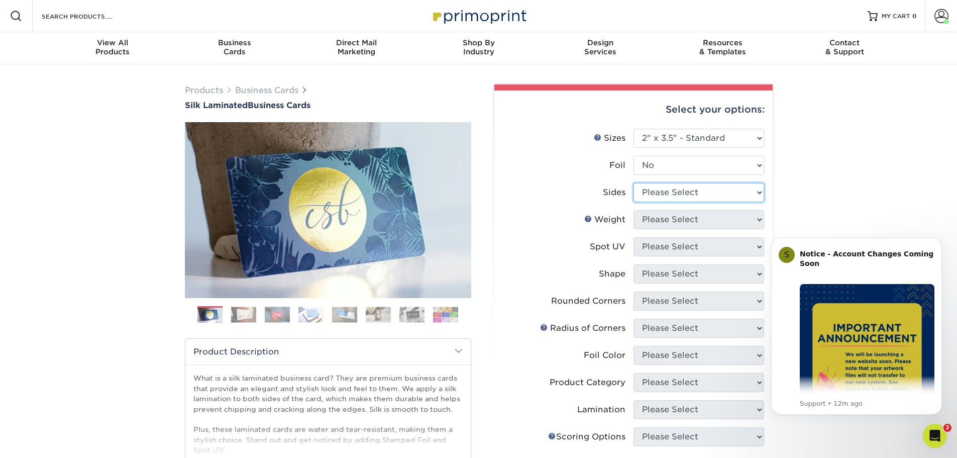
click at [668, 202] on select "Please Select Print Both Sides Print Front Only" at bounding box center [699, 192] width 131 height 19
select select "13abbda7-1d64-4f25-8bb2-c179b224825d"
click at [634, 202] on select "Please Select Print Both Sides Print Front Only" at bounding box center [699, 192] width 131 height 19
click at [672, 229] on select "Please Select 16PT" at bounding box center [699, 219] width 131 height 19
select select "16PT"
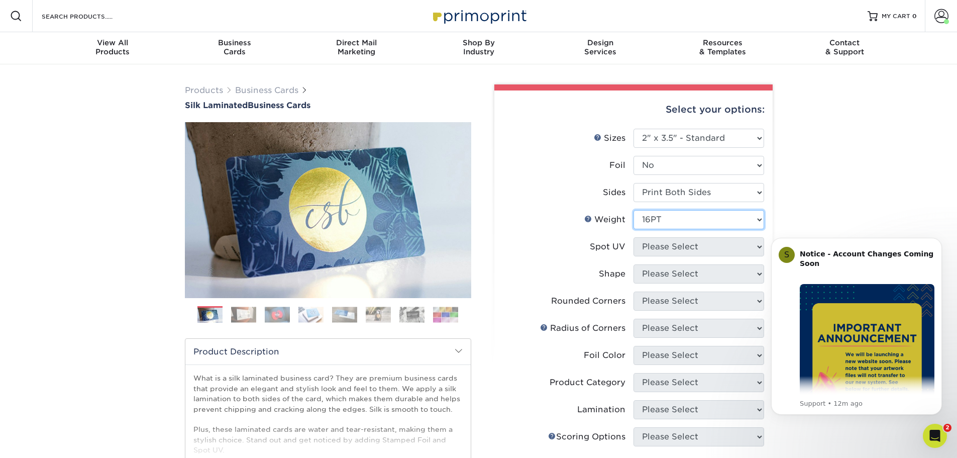
click at [634, 229] on select "Please Select 16PT" at bounding box center [699, 219] width 131 height 19
click at [664, 256] on select "Please Select No Spot UV Front and Back (Both Sides) Front Only Back Only" at bounding box center [699, 246] width 131 height 19
select select "3"
click at [634, 256] on select "Please Select No Spot UV Front and Back (Both Sides) Front Only Back Only" at bounding box center [699, 246] width 131 height 19
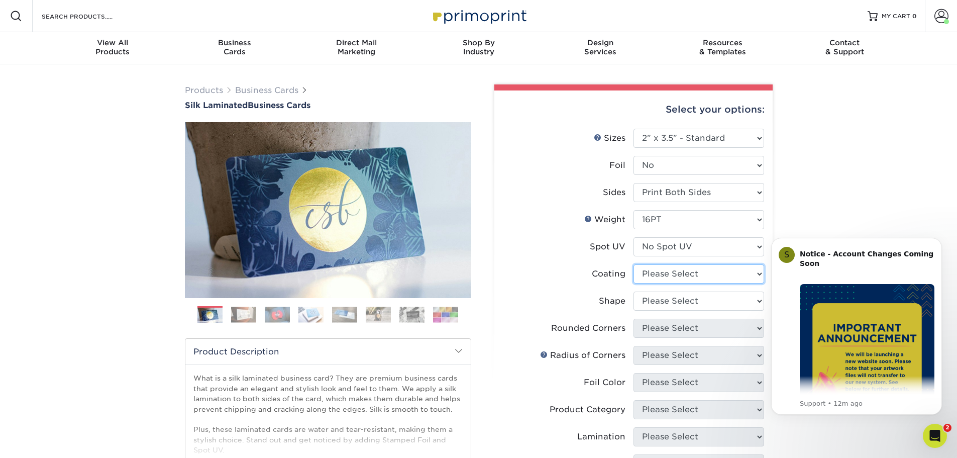
click at [666, 283] on select at bounding box center [699, 273] width 131 height 19
select select "3e7618de-abca-4bda-9f97-8b9129e913d8"
click at [634, 283] on select at bounding box center [699, 273] width 131 height 19
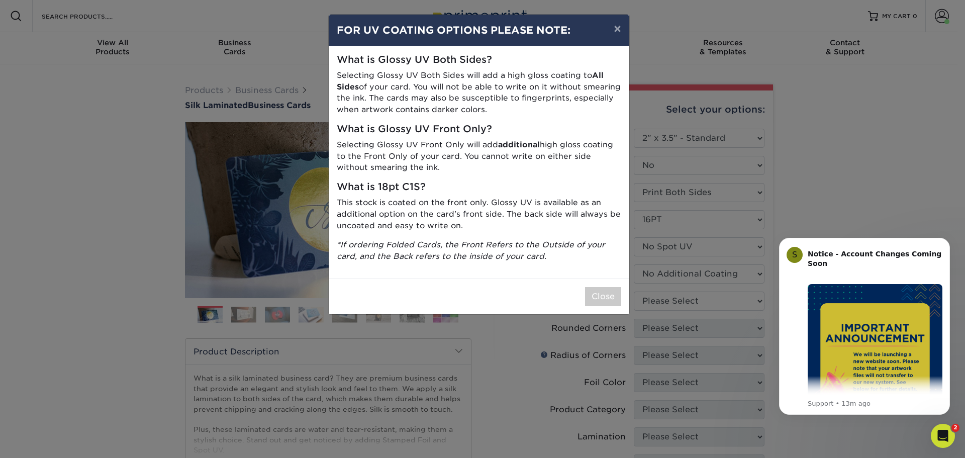
click at [725, 306] on div "× FOR UV COATING OPTIONS PLEASE NOTE: What is Glossy UV Both Sides? Selecting G…" at bounding box center [482, 229] width 965 height 458
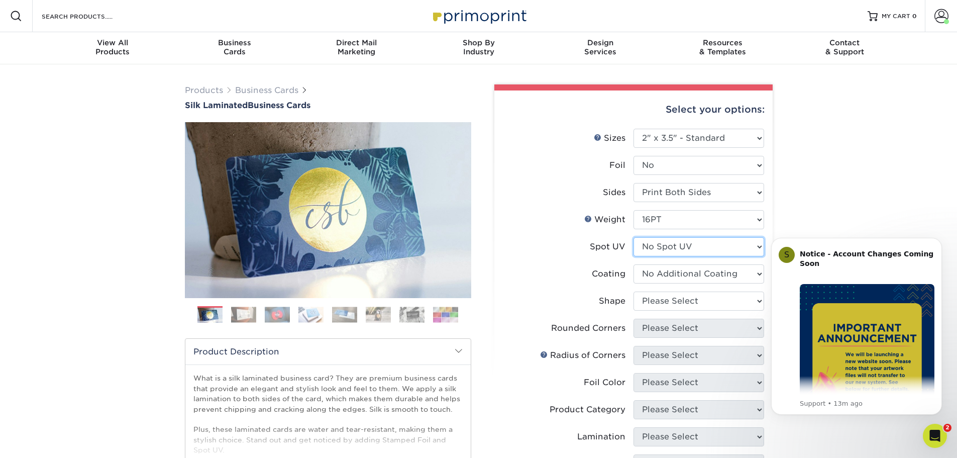
click at [725, 256] on select "Please Select No Spot UV Front and Back (Both Sides) Front Only Back Only" at bounding box center [699, 246] width 131 height 19
click at [634, 256] on select "Please Select No Spot UV Front and Back (Both Sides) Front Only Back Only" at bounding box center [699, 246] width 131 height 19
click at [655, 283] on select at bounding box center [699, 273] width 131 height 19
click at [634, 283] on select at bounding box center [699, 273] width 131 height 19
click at [654, 311] on select "Please Select Standard Oval" at bounding box center [699, 300] width 131 height 19
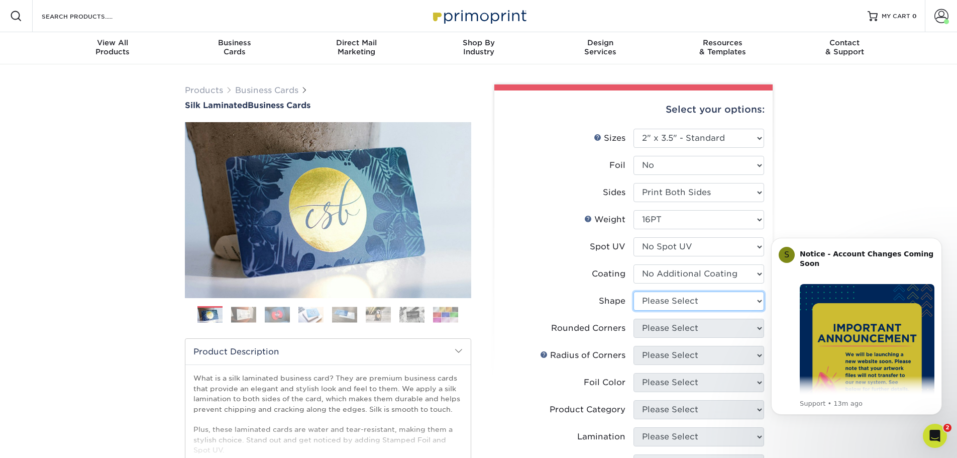
select select "standard"
click at [634, 311] on select "Please Select Standard Oval" at bounding box center [699, 300] width 131 height 19
click at [664, 338] on select "Please Select Yes - Round 2 Corners Yes - Round 4 Corners No" at bounding box center [699, 328] width 131 height 19
select select "0"
click at [634, 338] on select "Please Select Yes - Round 2 Corners Yes - Round 4 Corners No" at bounding box center [699, 328] width 131 height 19
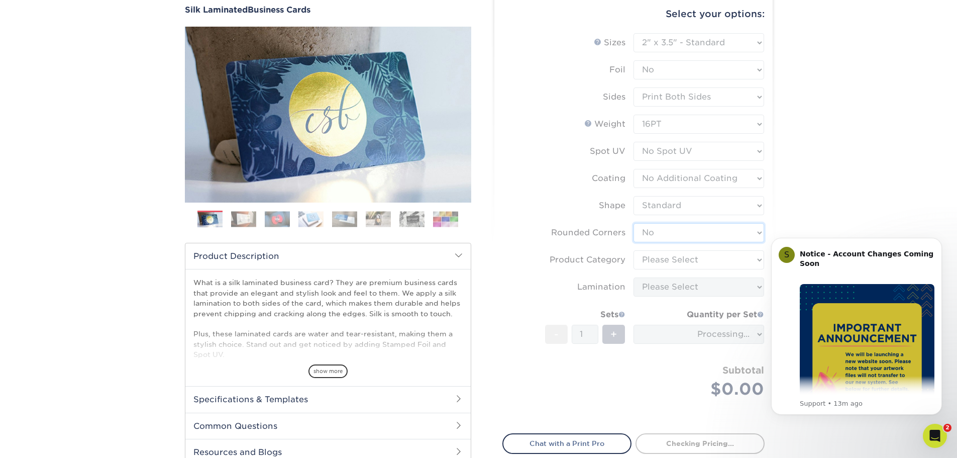
scroll to position [151, 0]
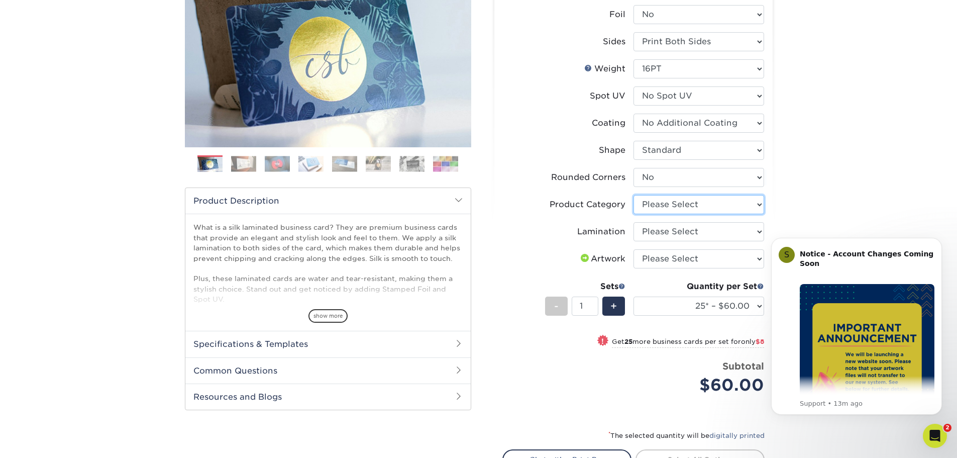
click at [652, 214] on select "Please Select Business Cards" at bounding box center [699, 204] width 131 height 19
select select "3b5148f1-0588-4f88-a218-97bcfdce65c1"
click at [634, 214] on select "Please Select Business Cards" at bounding box center [699, 204] width 131 height 19
click at [657, 241] on select "Please Select Silk" at bounding box center [699, 231] width 131 height 19
select select "ccacb42f-45f7-42d3-bbd3-7c8421cf37f0"
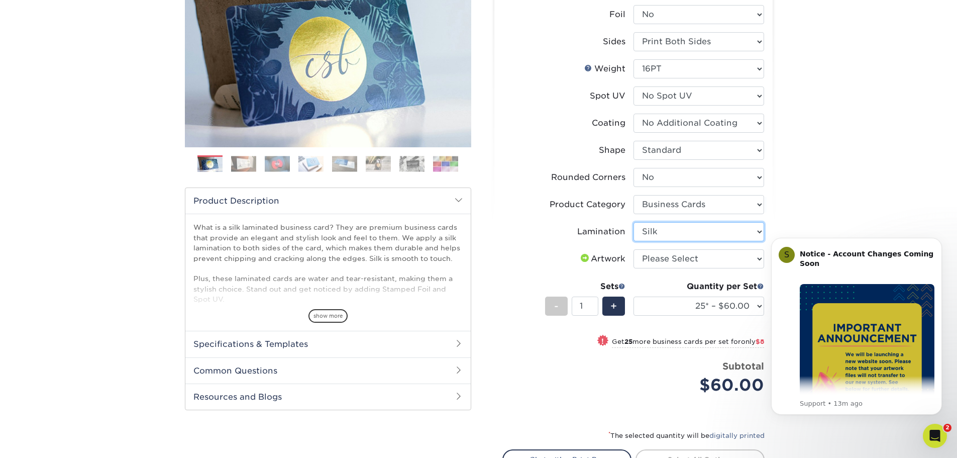
click at [634, 241] on select "Please Select Silk" at bounding box center [699, 231] width 131 height 19
click at [655, 268] on select "Please Select I will upload files I need a design - $100" at bounding box center [699, 258] width 131 height 19
select select "upload"
click at [634, 268] on select "Please Select I will upload files I need a design - $100" at bounding box center [699, 258] width 131 height 19
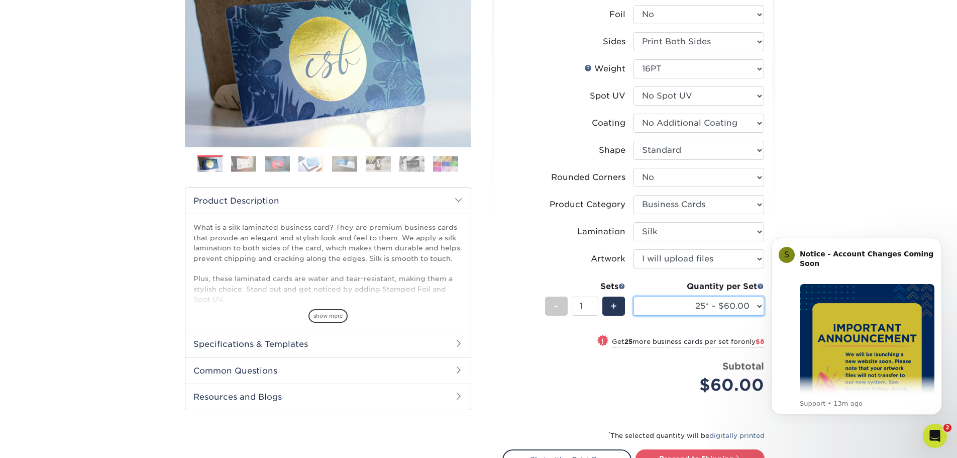
click at [710, 316] on select "25* – $60.00 50* – $68.00 75* – $76.00 100* – $84.00 250* – $92.00 500 – $96.00…" at bounding box center [699, 306] width 131 height 19
select select "1000 – $128.00"
click at [634, 316] on select "25* – $60.00 50* – $68.00 75* – $76.00 100* – $84.00 250* – $92.00 500 – $96.00…" at bounding box center [699, 306] width 131 height 19
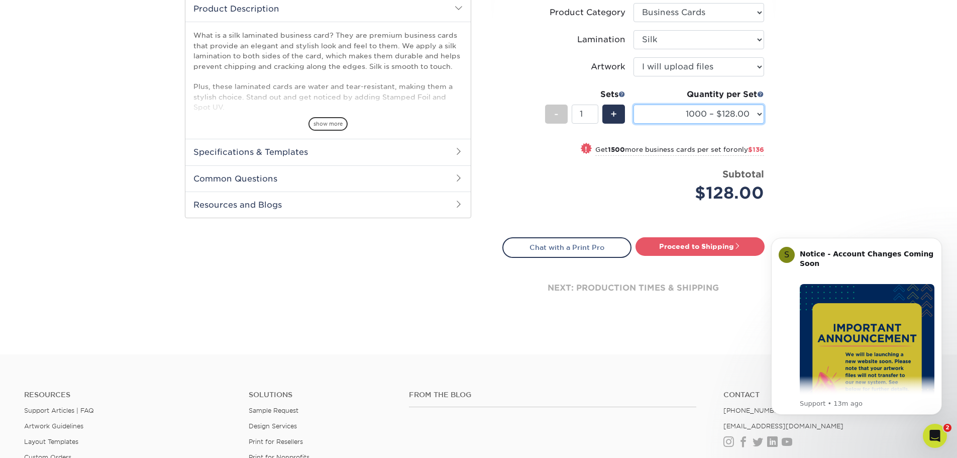
scroll to position [402, 0]
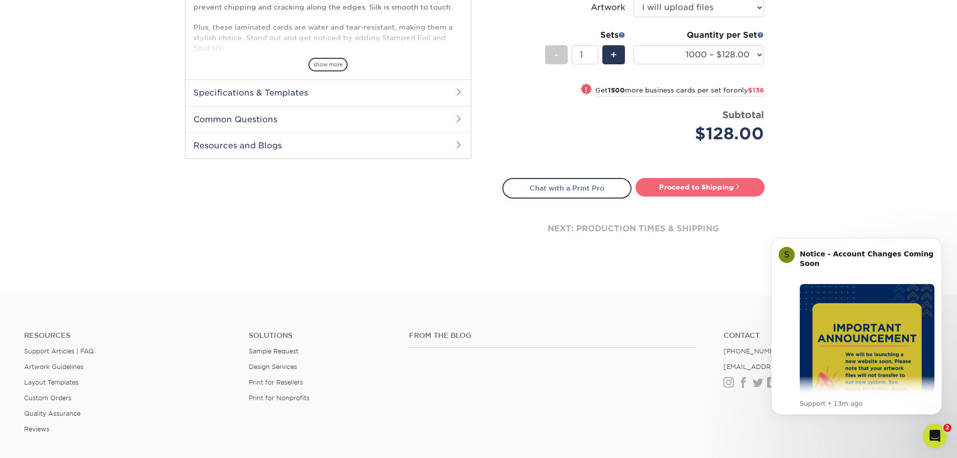
click at [710, 196] on link "Proceed to Shipping" at bounding box center [700, 187] width 129 height 18
type input "Set 1"
select select "cb0105d6-89c4-49d0-a7da-6075946ad4a6"
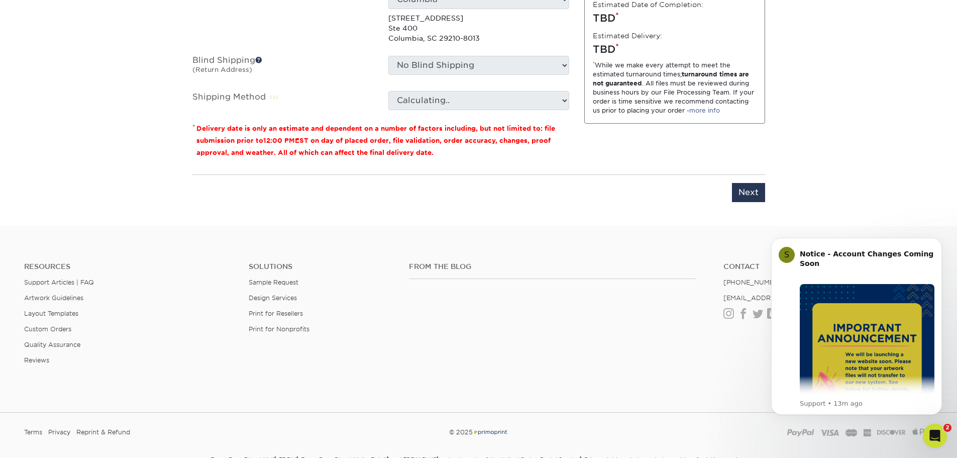
scroll to position [772, 0]
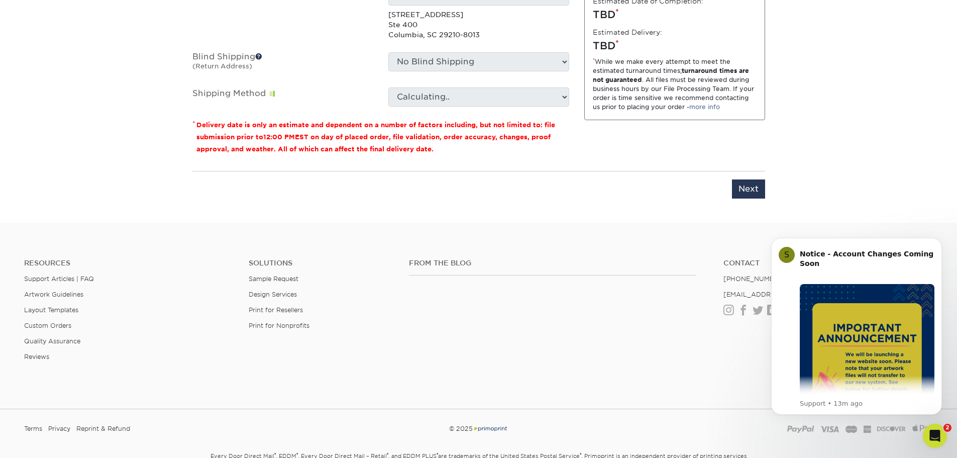
drag, startPoint x: 334, startPoint y: 42, endPoint x: 218, endPoint y: 37, distance: 116.7
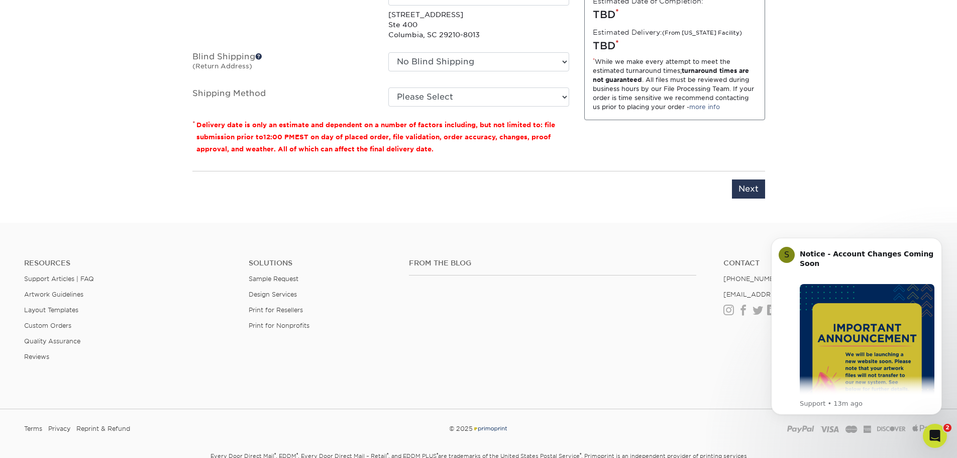
type input "Nicole Miles BC"
select select "135042"
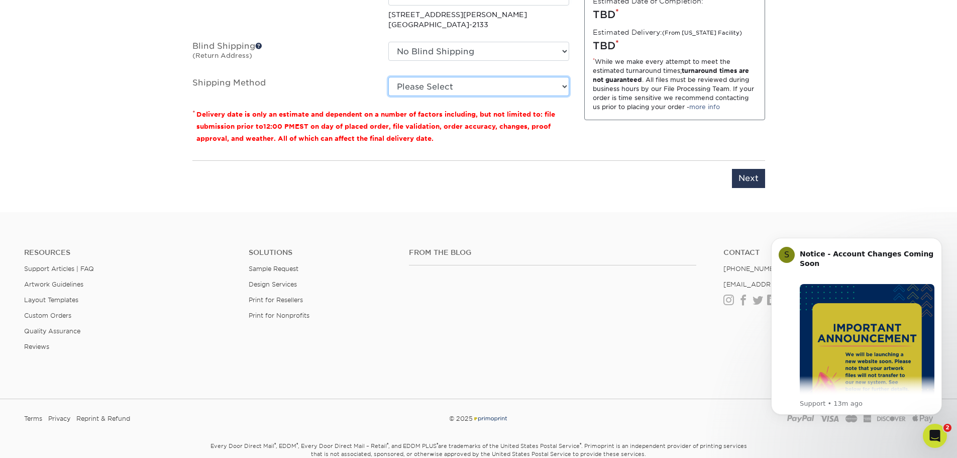
click at [487, 96] on select "Please Select Ground Shipping (+$8.96) 3 Day Shipping Service (+$16.56) 2 Day A…" at bounding box center [478, 86] width 181 height 19
select select "03"
click at [388, 96] on select "Please Select Ground Shipping (+$8.96) 3 Day Shipping Service (+$16.56) 2 Day A…" at bounding box center [478, 86] width 181 height 19
click at [749, 188] on input "Next" at bounding box center [748, 178] width 33 height 19
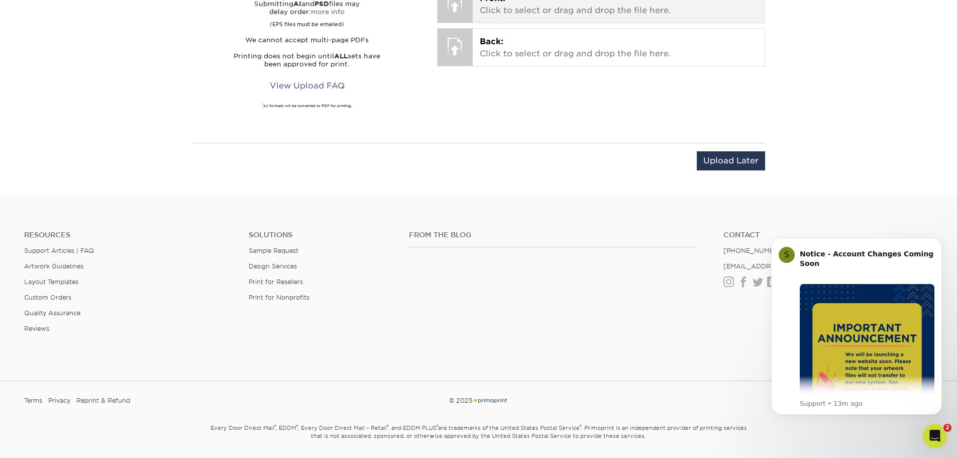
click at [482, 17] on p "Front: Click to select or drag and drop the file here." at bounding box center [619, 4] width 278 height 24
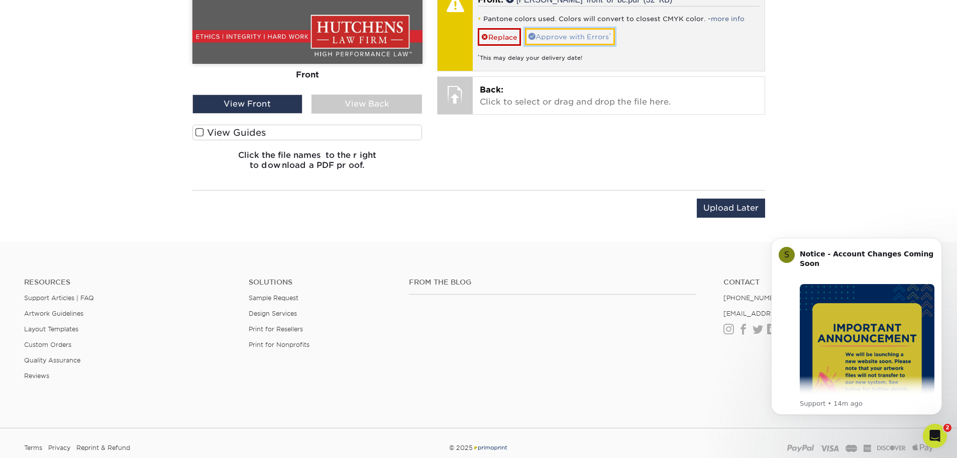
click at [560, 45] on link "Approve with Errors *" at bounding box center [570, 36] width 90 height 17
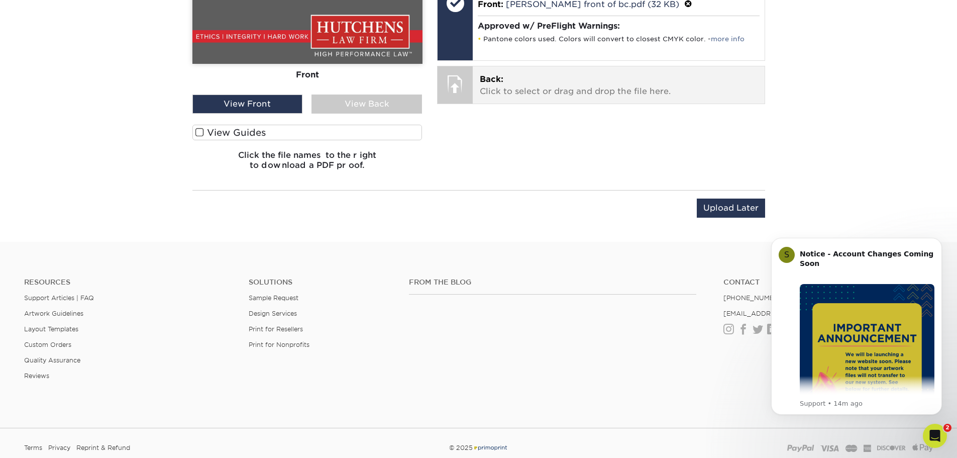
click at [469, 102] on div at bounding box center [455, 83] width 35 height 35
click at [453, 102] on div at bounding box center [455, 83] width 35 height 35
click at [503, 97] on p "Back: Click to select or drag and drop the file here." at bounding box center [619, 85] width 278 height 24
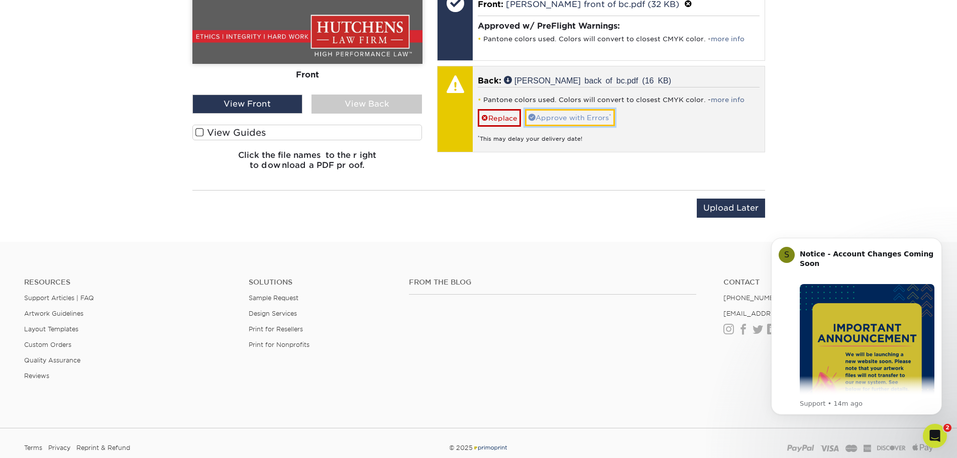
click at [589, 126] on link "Approve with Errors *" at bounding box center [570, 117] width 90 height 17
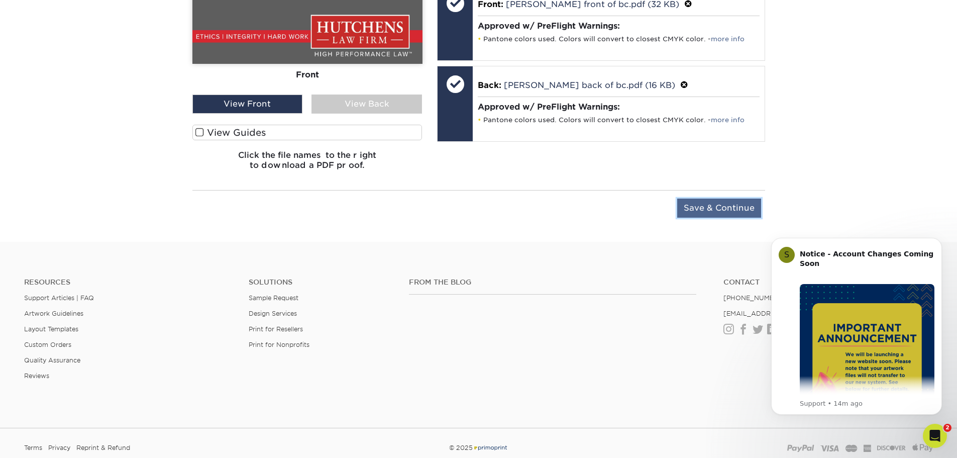
click at [712, 218] on input "Save & Continue" at bounding box center [719, 208] width 84 height 19
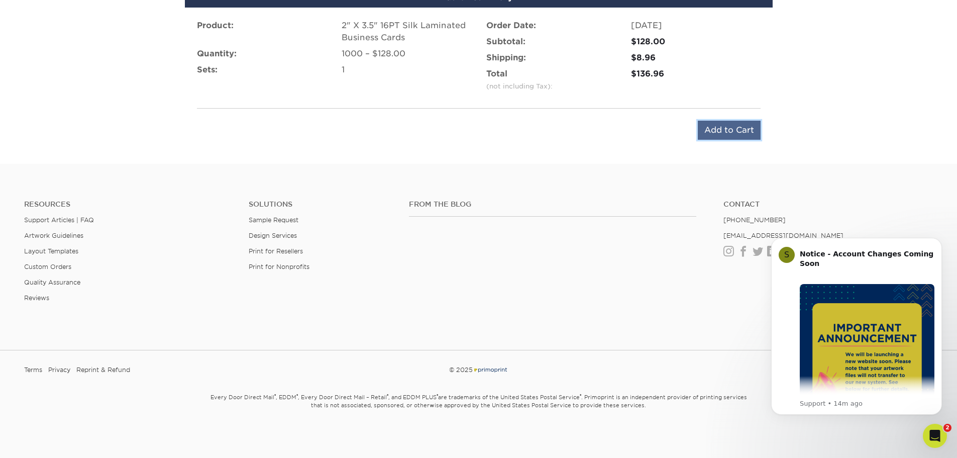
click at [704, 140] on input "Add to Cart" at bounding box center [729, 130] width 63 height 19
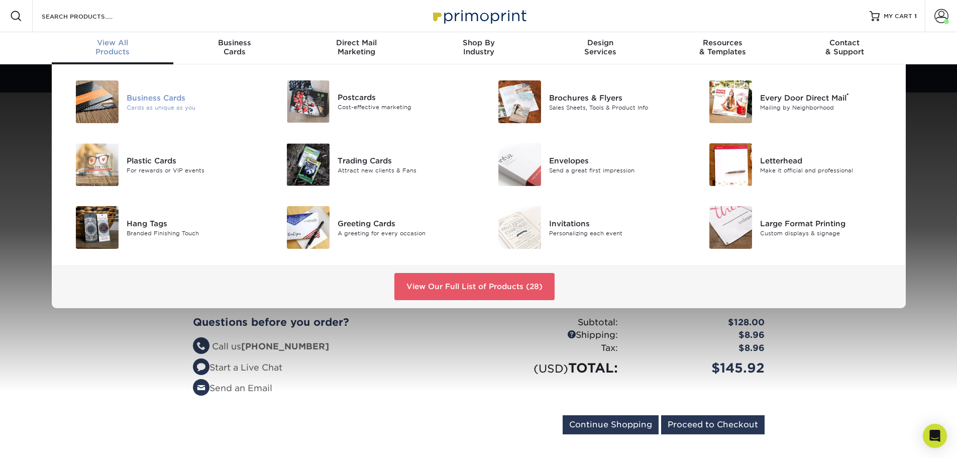
click at [169, 103] on div "Business Cards" at bounding box center [193, 97] width 133 height 11
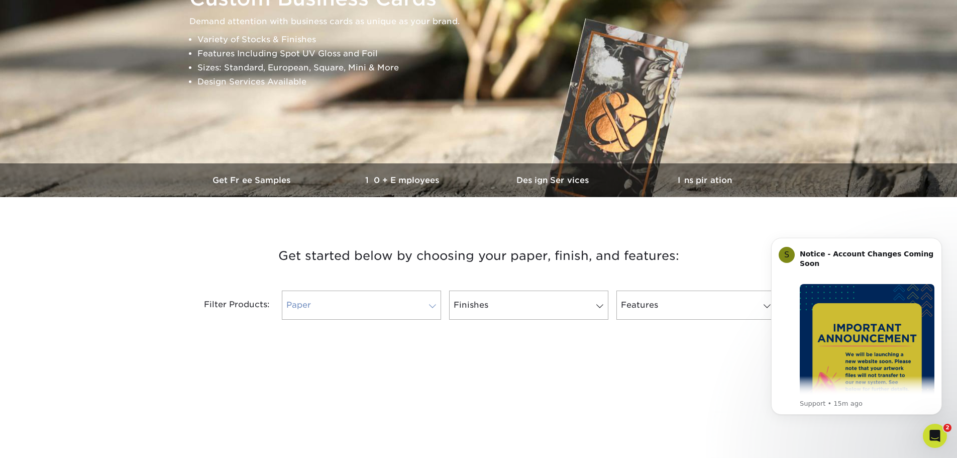
scroll to position [352, 0]
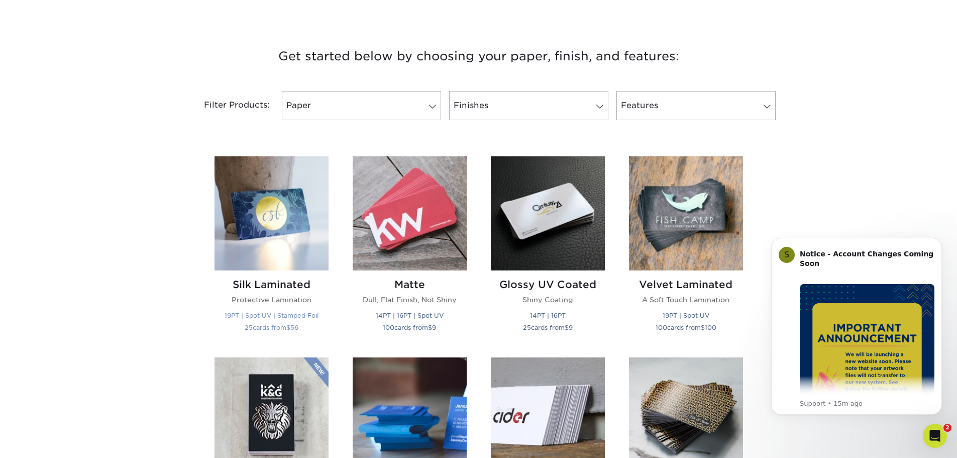
click at [294, 270] on img at bounding box center [272, 213] width 114 height 114
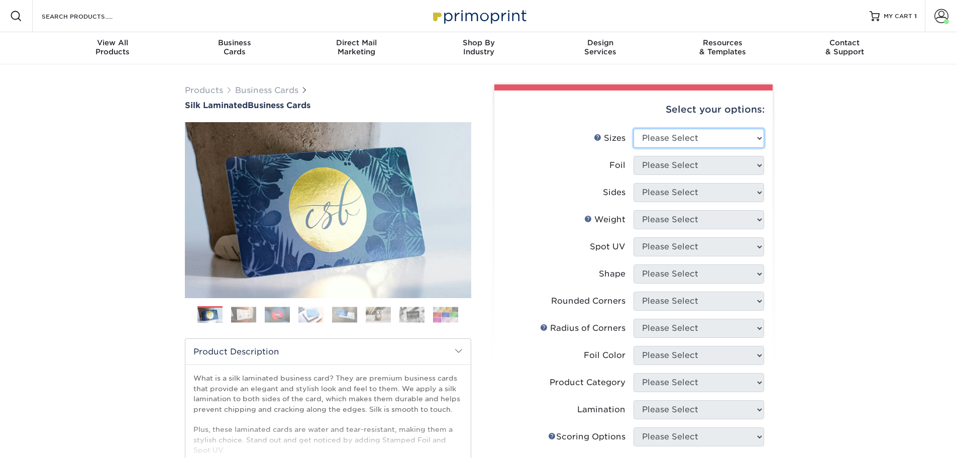
click at [663, 148] on select "Please Select 1.5" x 3.5" - Mini 1.75" x 3.5" - Mini 2" x 2" - Square 2" x 3" -…" at bounding box center [699, 138] width 131 height 19
select select "2.00x3.50"
click at [634, 148] on select "Please Select 1.5" x 3.5" - Mini 1.75" x 3.5" - Mini 2" x 2" - Square 2" x 3" -…" at bounding box center [699, 138] width 131 height 19
click at [672, 175] on select "Please Select Yes No" at bounding box center [699, 165] width 131 height 19
select select "0"
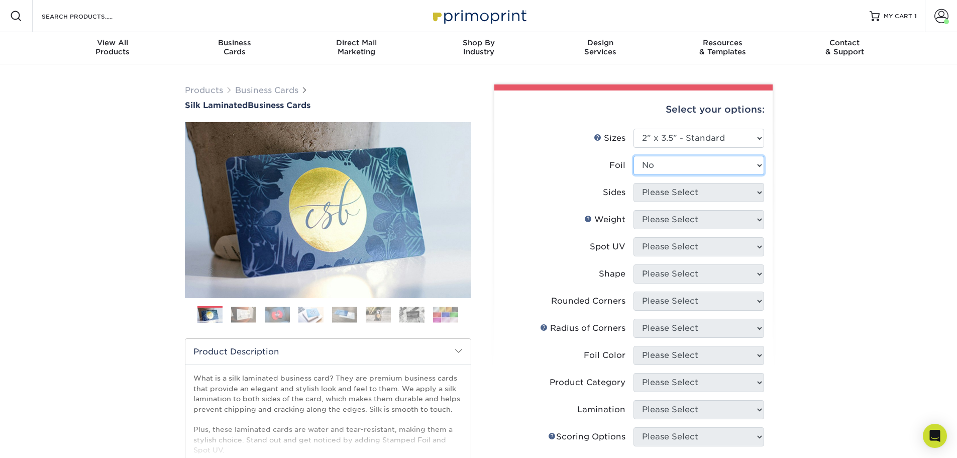
click at [634, 175] on select "Please Select Yes No" at bounding box center [699, 165] width 131 height 19
click at [657, 202] on select "Please Select Print Both Sides Print Front Only" at bounding box center [699, 192] width 131 height 19
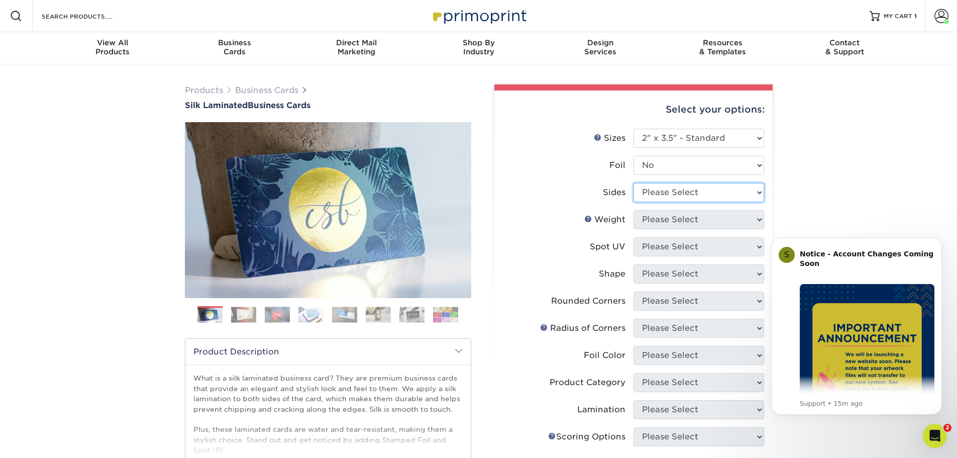
select select "13abbda7-1d64-4f25-8bb2-c179b224825d"
click at [634, 202] on select "Please Select Print Both Sides Print Front Only" at bounding box center [699, 192] width 131 height 19
click at [651, 229] on select "Please Select 16PT" at bounding box center [699, 219] width 131 height 19
select select "16PT"
click at [634, 229] on select "Please Select 16PT" at bounding box center [699, 219] width 131 height 19
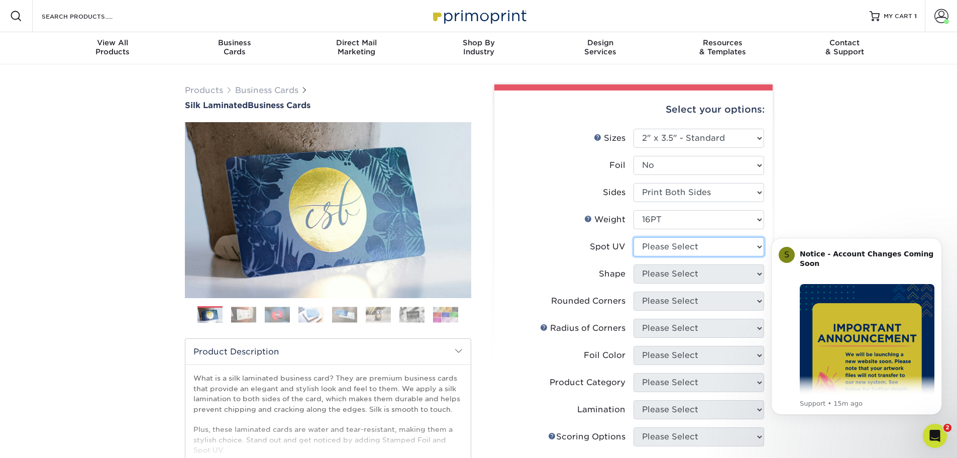
click at [655, 256] on select "Please Select No Spot UV Front and Back (Both Sides) Front Only Back Only" at bounding box center [699, 246] width 131 height 19
select select "3"
click at [634, 256] on select "Please Select No Spot UV Front and Back (Both Sides) Front Only Back Only" at bounding box center [699, 246] width 131 height 19
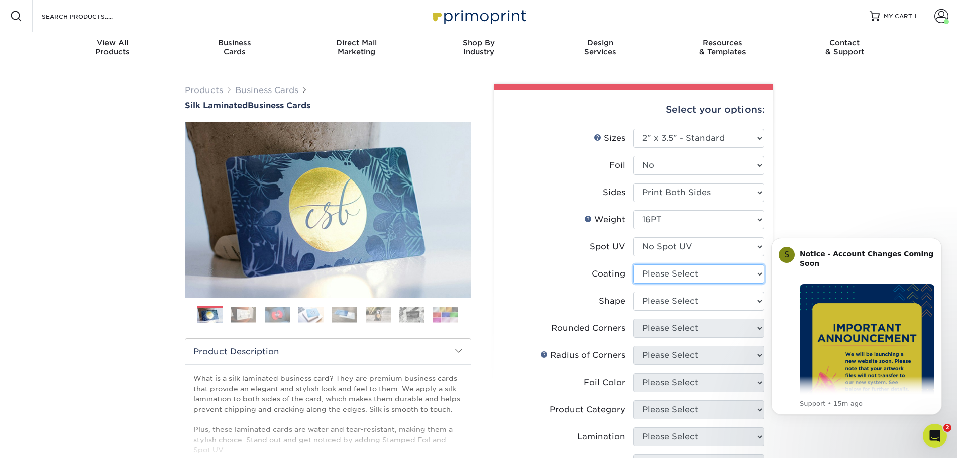
click at [653, 283] on select at bounding box center [699, 273] width 131 height 19
select select "3e7618de-abca-4bda-9f97-8b9129e913d8"
click at [634, 283] on select at bounding box center [699, 273] width 131 height 19
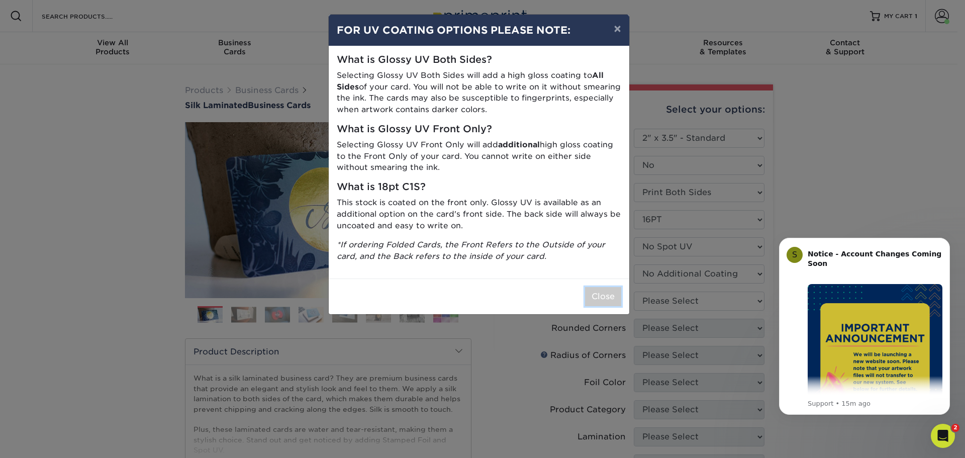
drag, startPoint x: 593, startPoint y: 428, endPoint x: 631, endPoint y: 410, distance: 41.8
click at [601, 306] on button "Close" at bounding box center [603, 296] width 36 height 19
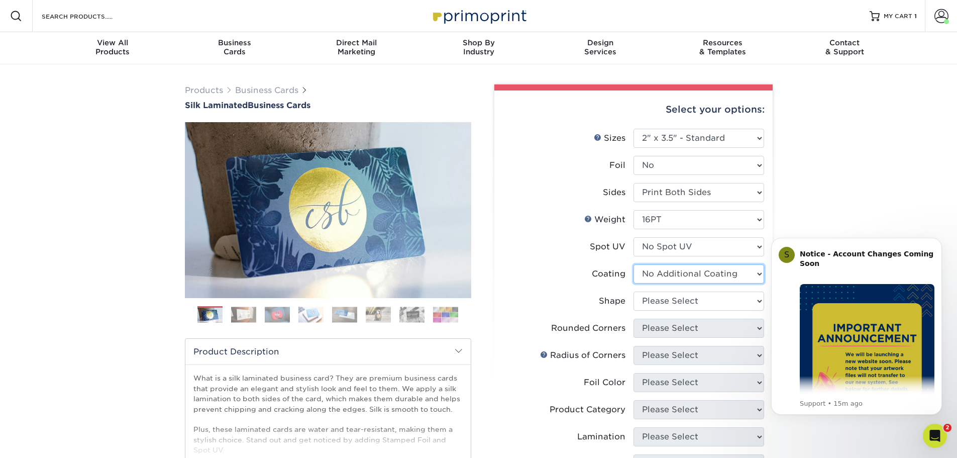
click at [660, 283] on select at bounding box center [699, 273] width 131 height 19
click at [634, 283] on select at bounding box center [699, 273] width 131 height 19
click at [656, 311] on select "Please Select Standard Oval" at bounding box center [699, 300] width 131 height 19
select select "standard"
click at [634, 311] on select "Please Select Standard Oval" at bounding box center [699, 300] width 131 height 19
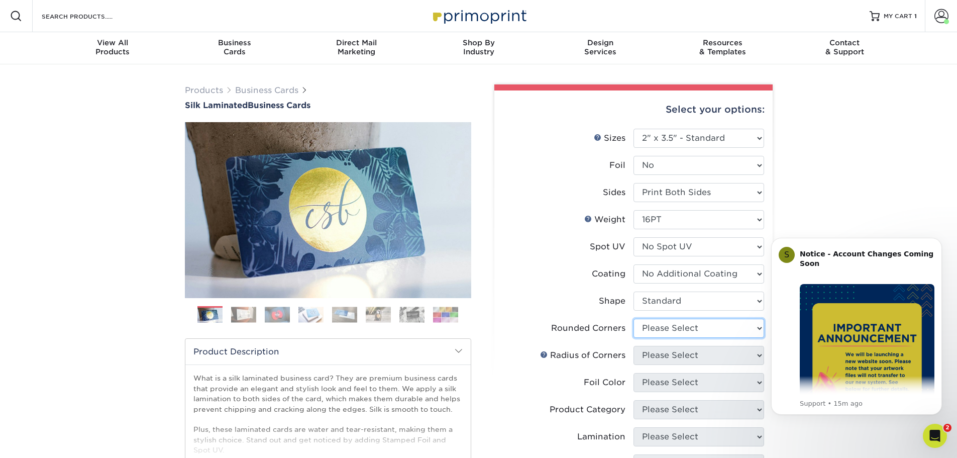
click at [662, 338] on select "Please Select Yes - Round 2 Corners Yes - Round 4 Corners No" at bounding box center [699, 328] width 131 height 19
select select "0"
click at [634, 338] on select "Please Select Yes - Round 2 Corners Yes - Round 4 Corners No" at bounding box center [699, 328] width 131 height 19
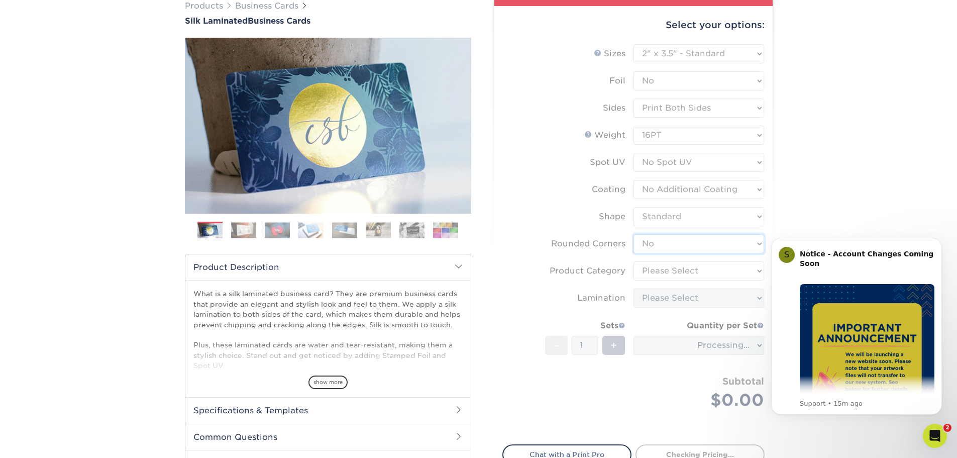
scroll to position [151, 0]
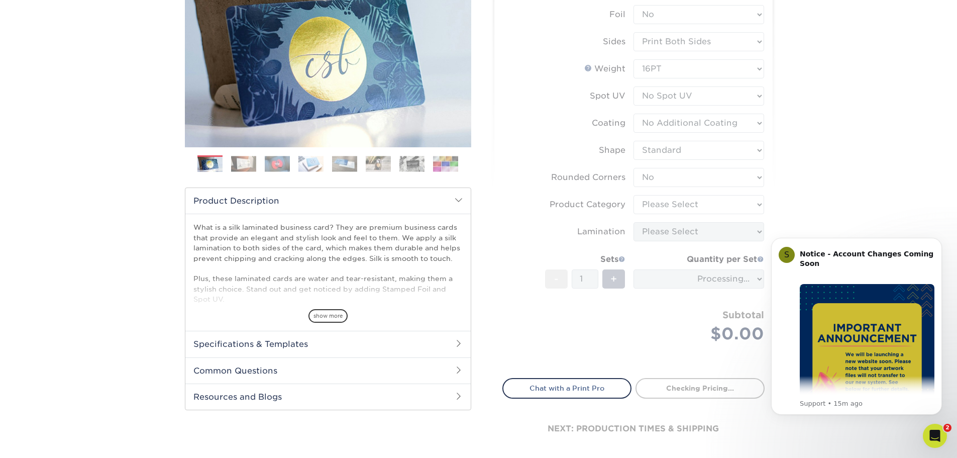
click at [654, 294] on form "Sizes Help Sizes Please Select 1.5" x 3.5" - Mini 1.75" x 3.5" - Mini 2" x 2" -…" at bounding box center [634, 172] width 262 height 388
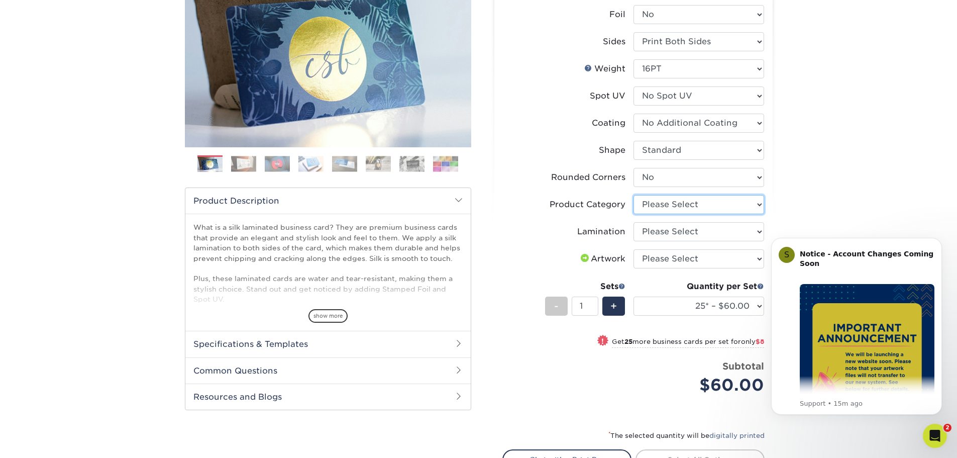
click at [644, 214] on select "Please Select Business Cards" at bounding box center [699, 204] width 131 height 19
select select "3b5148f1-0588-4f88-a218-97bcfdce65c1"
click at [634, 214] on select "Please Select Business Cards" at bounding box center [699, 204] width 131 height 19
click at [669, 241] on select "Please Select Silk" at bounding box center [699, 231] width 131 height 19
select select "ccacb42f-45f7-42d3-bbd3-7c8421cf37f0"
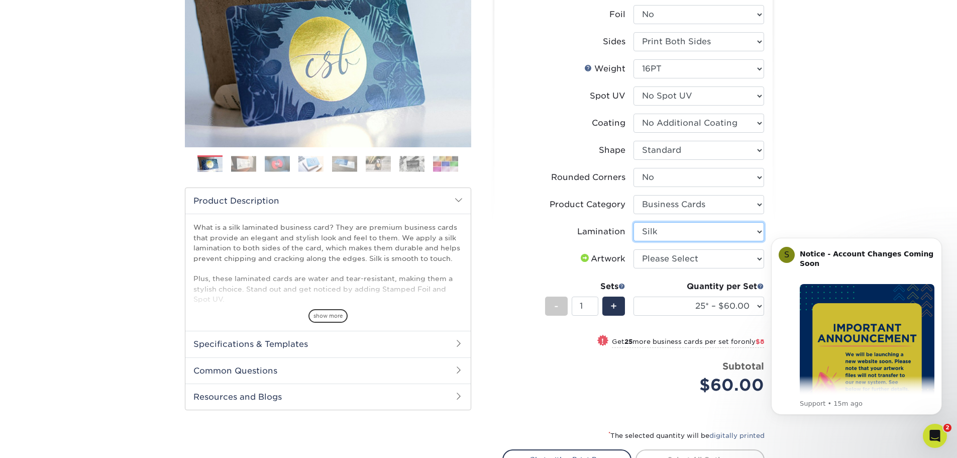
click at [634, 241] on select "Please Select Silk" at bounding box center [699, 231] width 131 height 19
click at [661, 268] on select "Please Select I will upload files I need a design - $100" at bounding box center [699, 258] width 131 height 19
select select "upload"
click at [634, 268] on select "Please Select I will upload files I need a design - $100" at bounding box center [699, 258] width 131 height 19
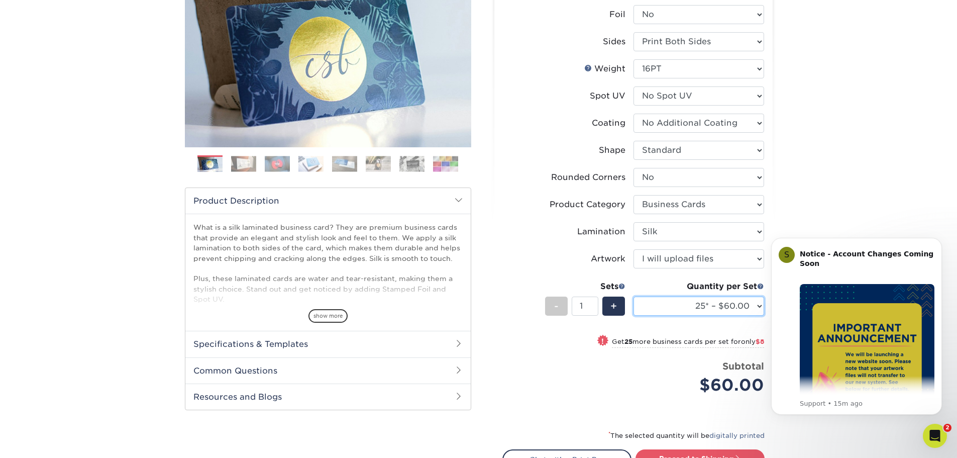
click at [660, 316] on select "25* – $60.00 50* – $68.00 75* – $76.00 100* – $84.00 250* – $92.00 500 – $96.00…" at bounding box center [699, 306] width 131 height 19
select select "1000 – $128.00"
click at [634, 316] on select "25* – $60.00 50* – $68.00 75* – $76.00 100* – $84.00 250* – $92.00 500 – $96.00…" at bounding box center [699, 306] width 131 height 19
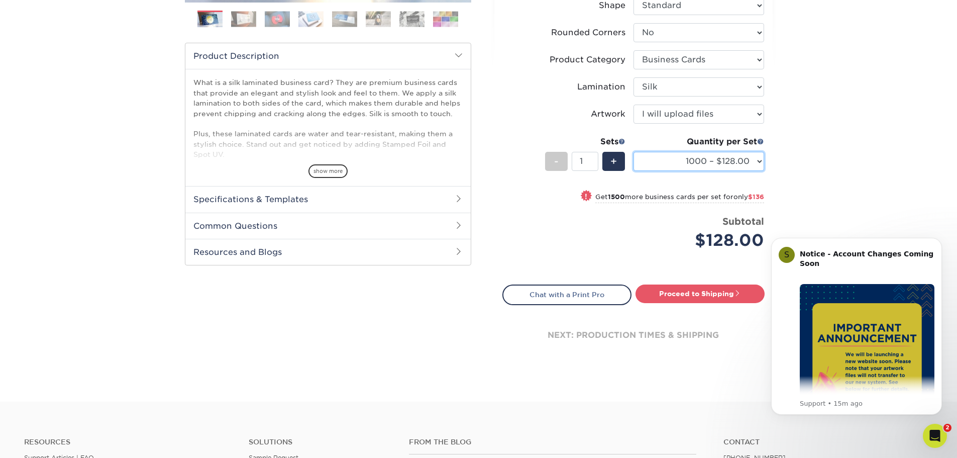
scroll to position [302, 0]
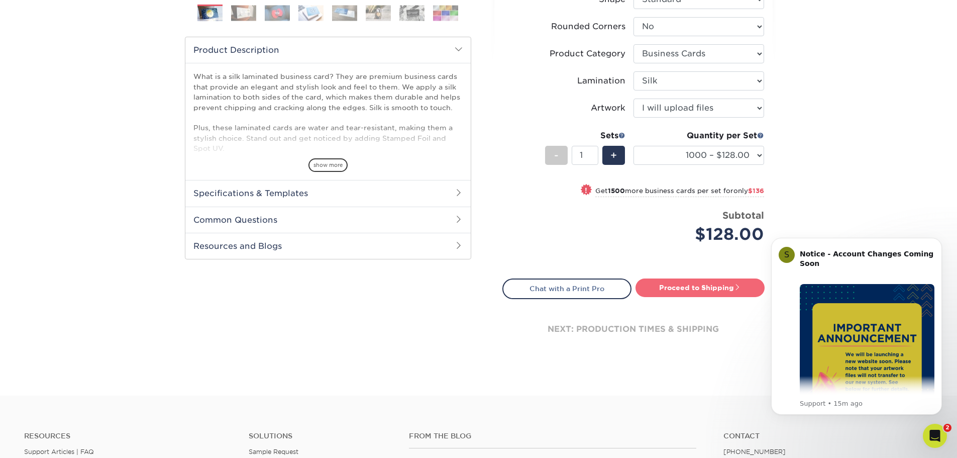
click at [674, 297] on link "Proceed to Shipping" at bounding box center [700, 287] width 129 height 18
type input "Set 1"
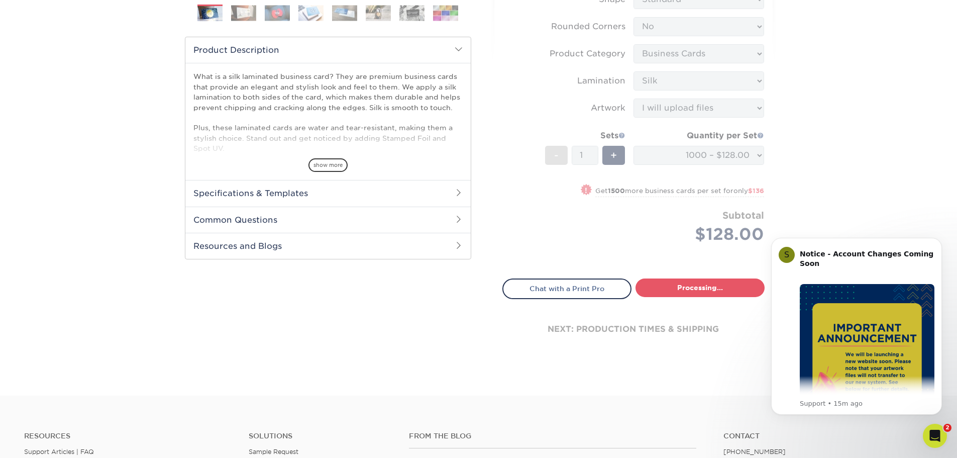
select select "cb0105d6-89c4-49d0-a7da-6075946ad4a6"
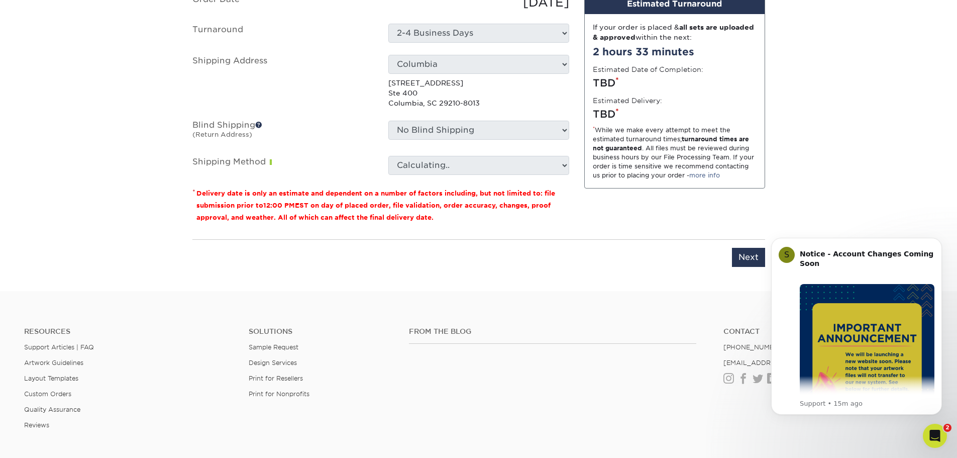
scroll to position [772, 0]
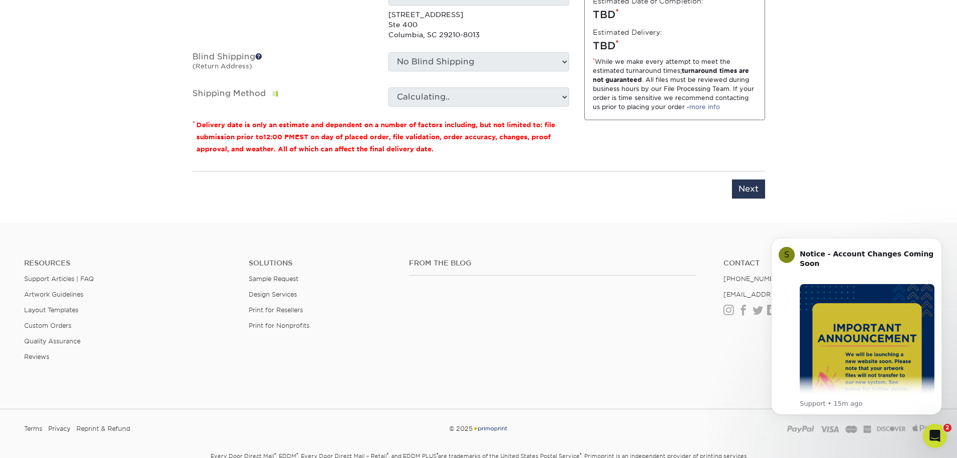
drag, startPoint x: 358, startPoint y: 39, endPoint x: 259, endPoint y: 40, distance: 99.0
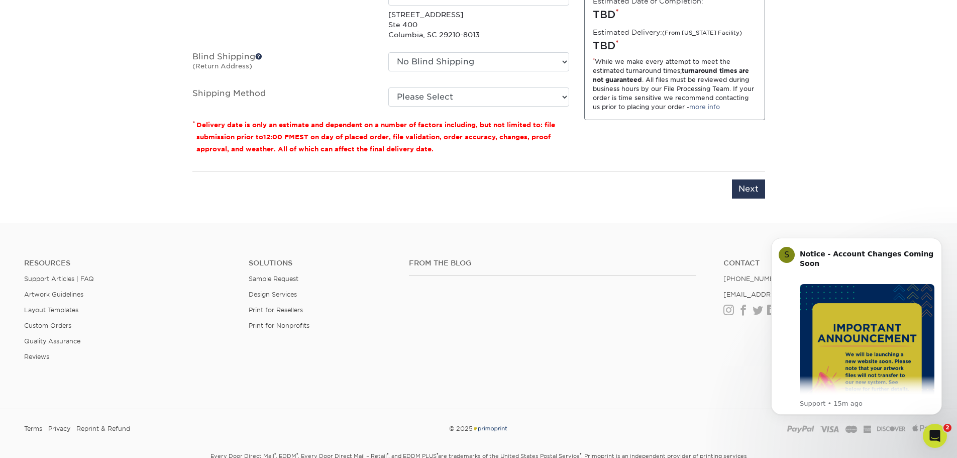
type input "k"
type input "[PERSON_NAME] - BC"
select select "135044"
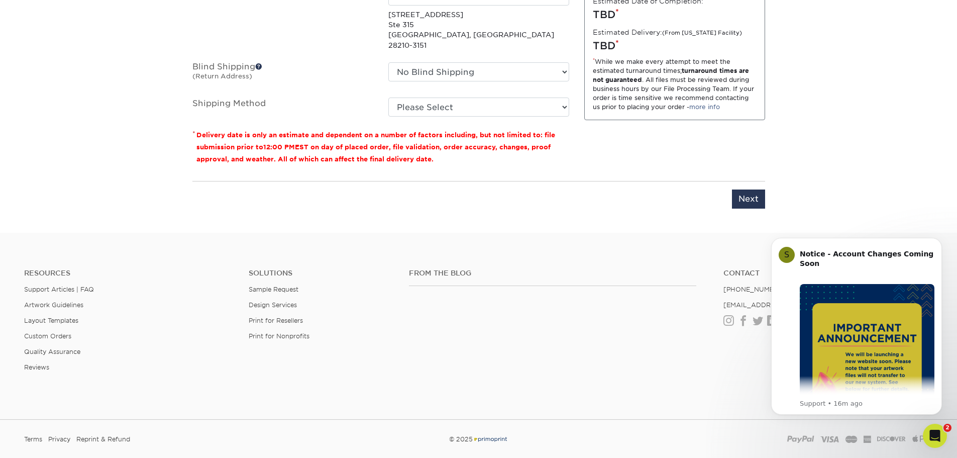
click at [755, 209] on input "Next" at bounding box center [748, 198] width 33 height 19
type input "Next"
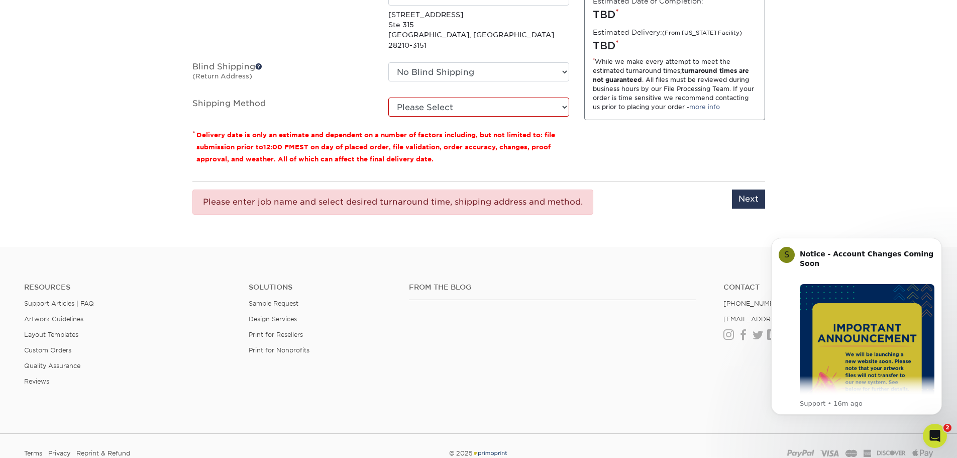
click at [542, 129] on fieldset "Order Date 08/27/2025 Turnaround Select One 2-4 Business Days Shipping Address …" at bounding box center [380, 27] width 377 height 204
click at [532, 117] on select "Please Select Ground Shipping (+$8.96) 3 Day Shipping Service (+$16.56) 2 Day A…" at bounding box center [478, 106] width 181 height 19
select select "03"
click at [388, 117] on select "Please Select Ground Shipping (+$8.96) 3 Day Shipping Service (+$16.56) 2 Day A…" at bounding box center [478, 106] width 181 height 19
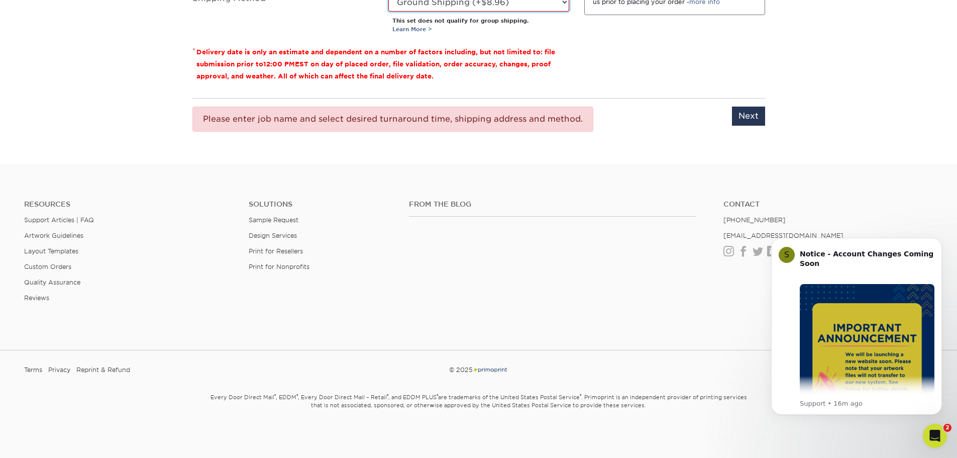
scroll to position [973, 0]
click at [741, 126] on input "Next" at bounding box center [748, 116] width 33 height 19
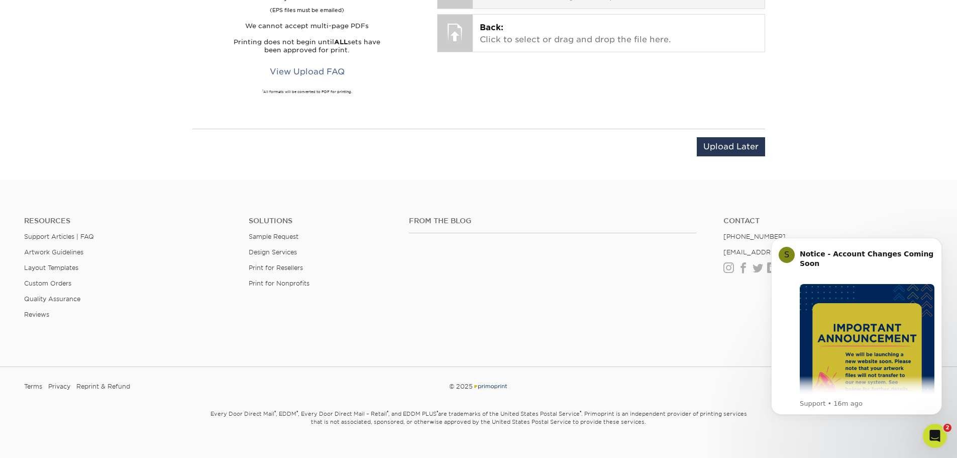
scroll to position [772, 0]
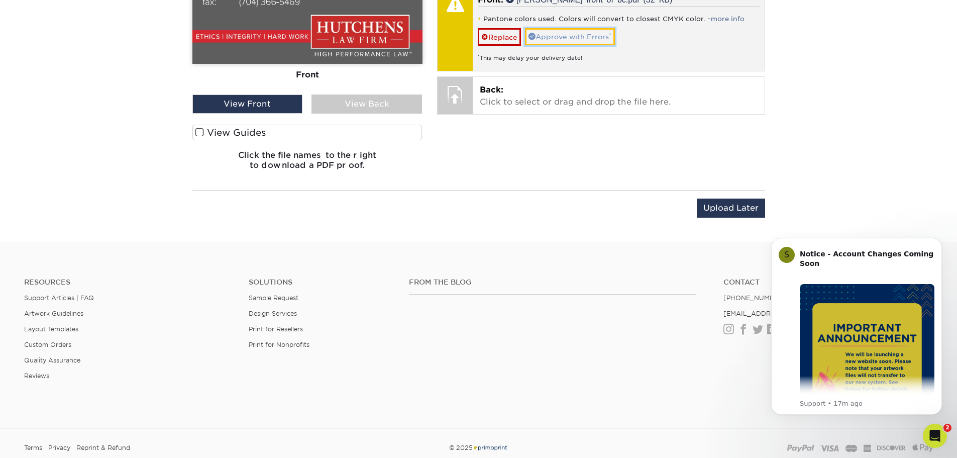
click at [594, 45] on link "Approve with Errors *" at bounding box center [570, 36] width 90 height 17
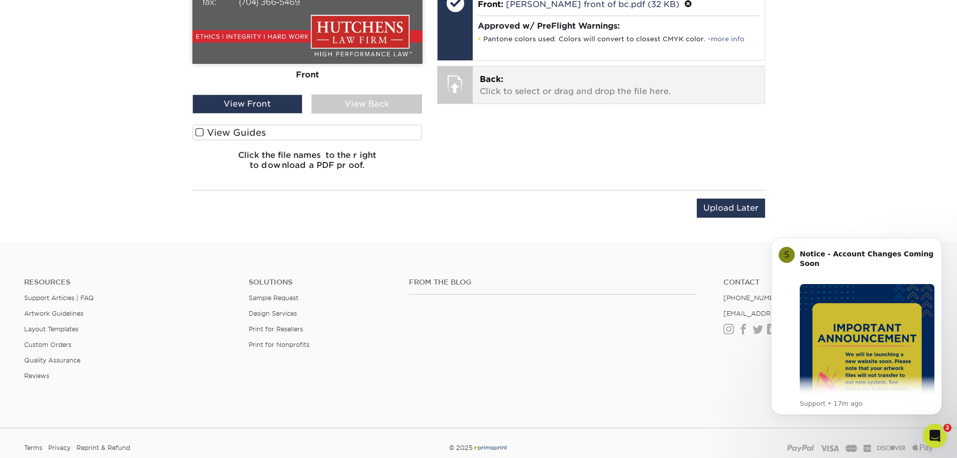
click at [461, 102] on div at bounding box center [455, 83] width 35 height 35
click at [523, 97] on p "Back: Click to select or drag and drop the file here." at bounding box center [619, 85] width 278 height 24
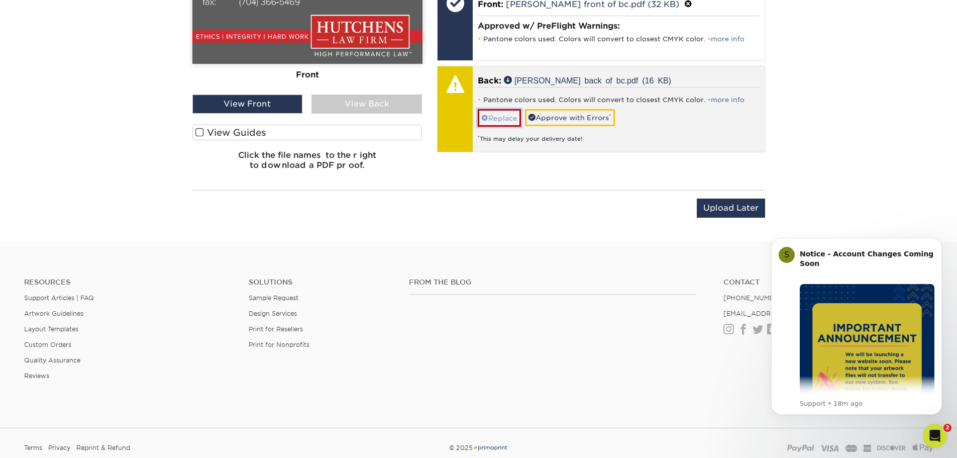
click at [506, 127] on link "Replace" at bounding box center [499, 118] width 43 height 18
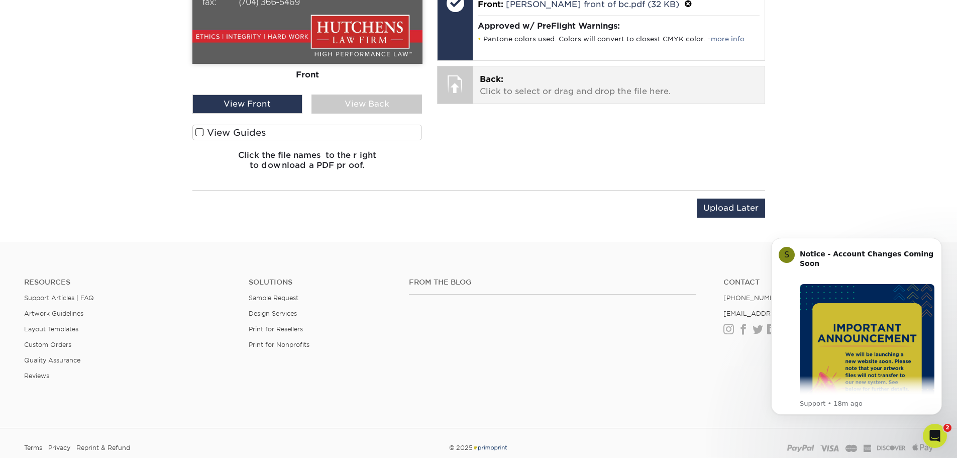
click at [550, 97] on p "Back: Click to select or drag and drop the file here." at bounding box center [619, 85] width 278 height 24
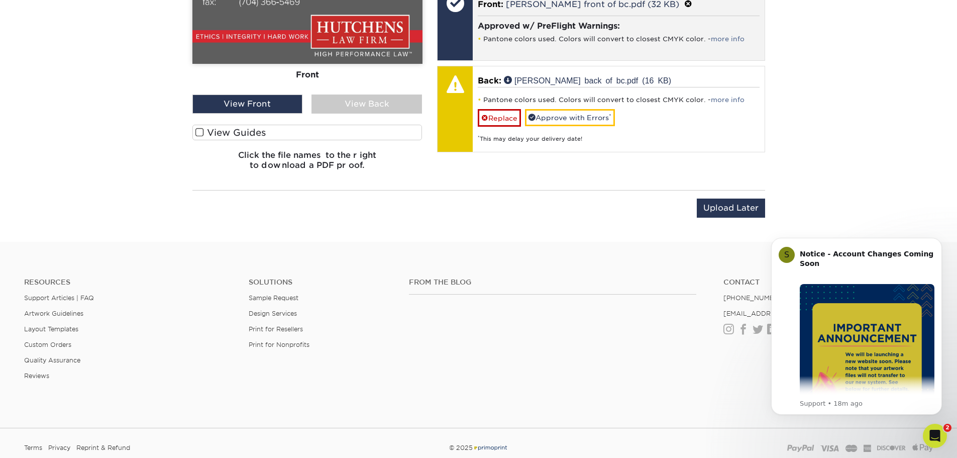
click at [523, 31] on h4 "Approved w/ PreFlight Warnings:" at bounding box center [619, 26] width 282 height 10
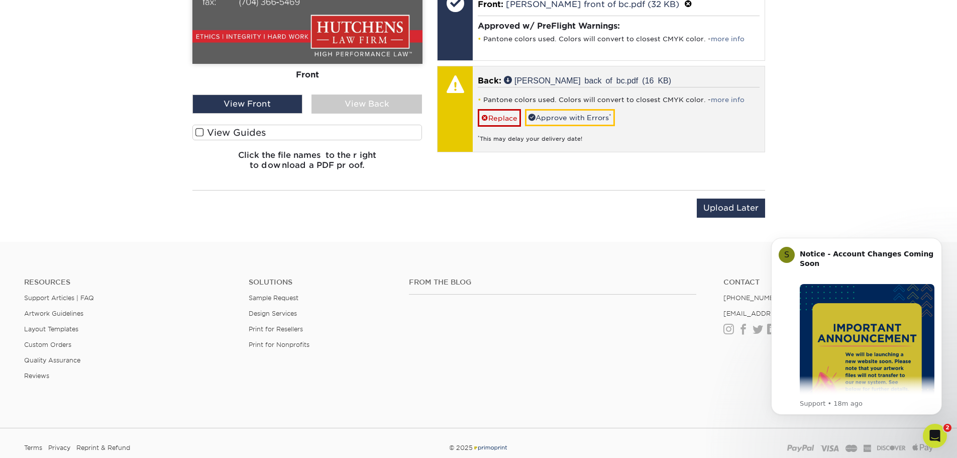
click at [548, 87] on p "Back: Kyle Stewart back of bc.pdf (16 KB)" at bounding box center [619, 81] width 282 height 12
click at [517, 127] on link "Replace" at bounding box center [499, 118] width 43 height 18
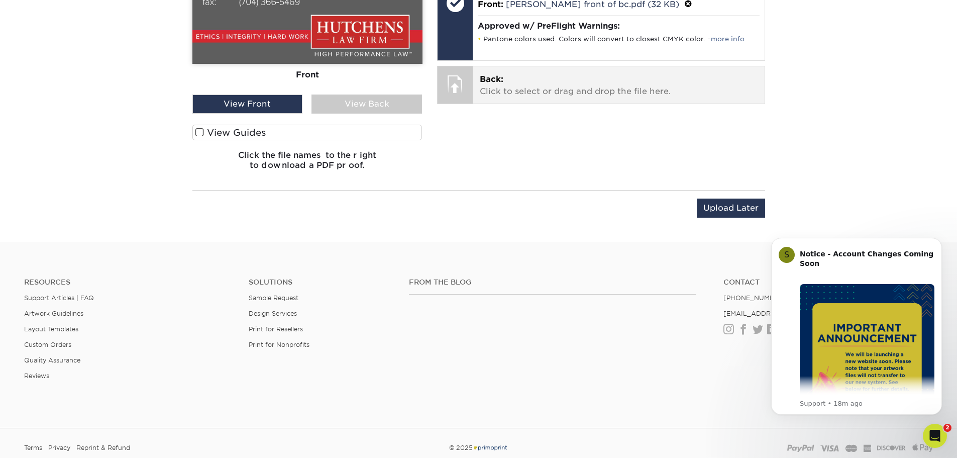
click at [560, 97] on p "Back: Click to select or drag and drop the file here." at bounding box center [619, 85] width 278 height 24
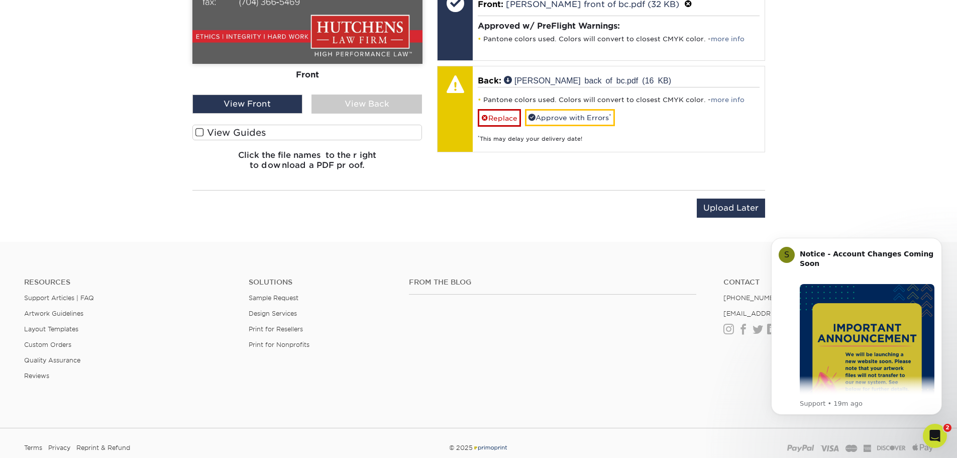
click at [399, 114] on div "View Back" at bounding box center [367, 103] width 111 height 19
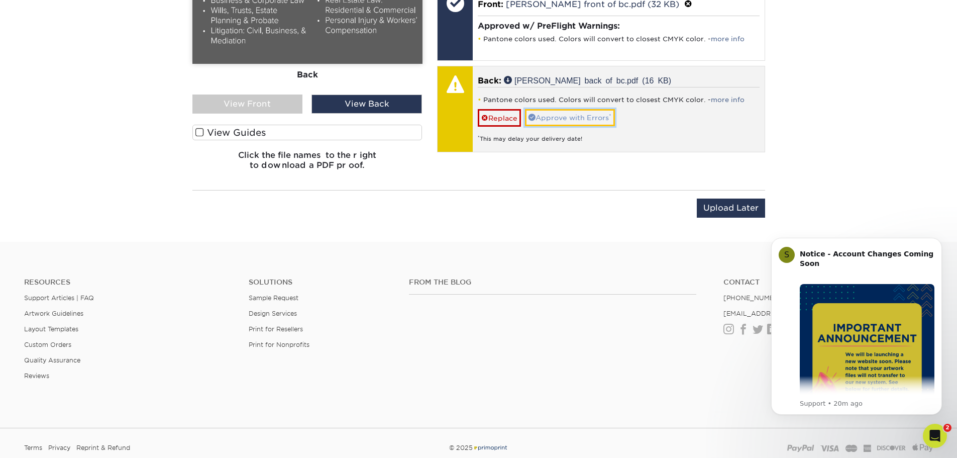
click at [573, 126] on link "Approve with Errors *" at bounding box center [570, 117] width 90 height 17
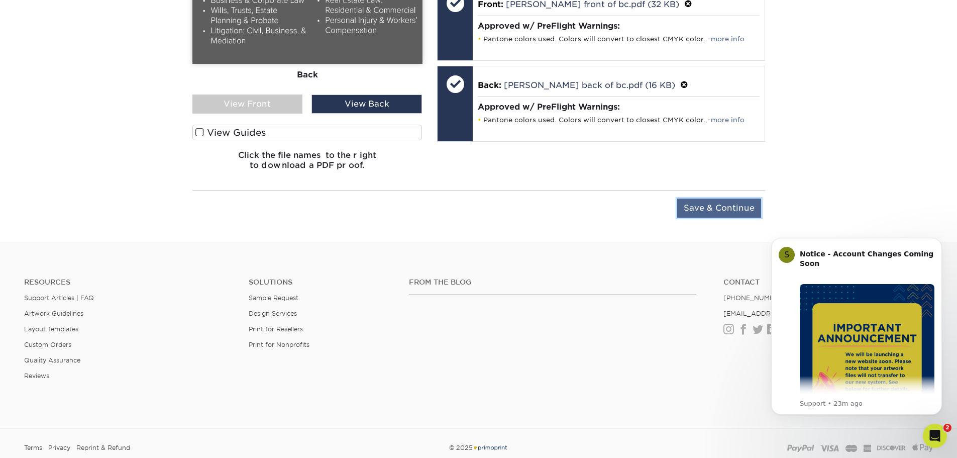
click at [711, 218] on input "Save & Continue" at bounding box center [719, 208] width 84 height 19
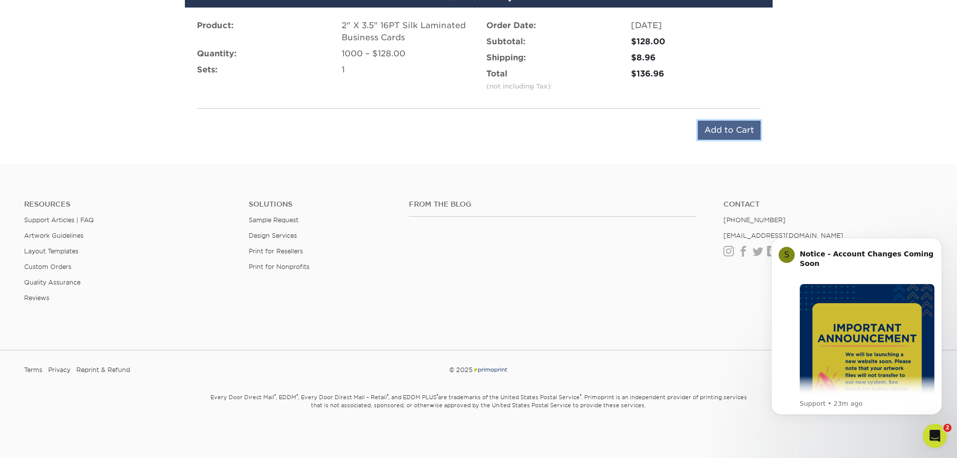
drag, startPoint x: 711, startPoint y: 266, endPoint x: 689, endPoint y: 270, distance: 22.1
click at [698, 140] on input "Add to Cart" at bounding box center [729, 130] width 63 height 19
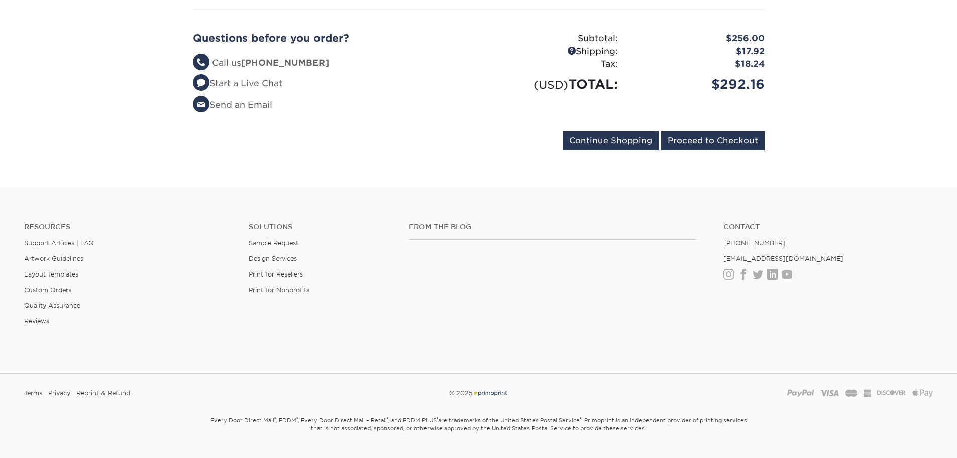
scroll to position [452, 0]
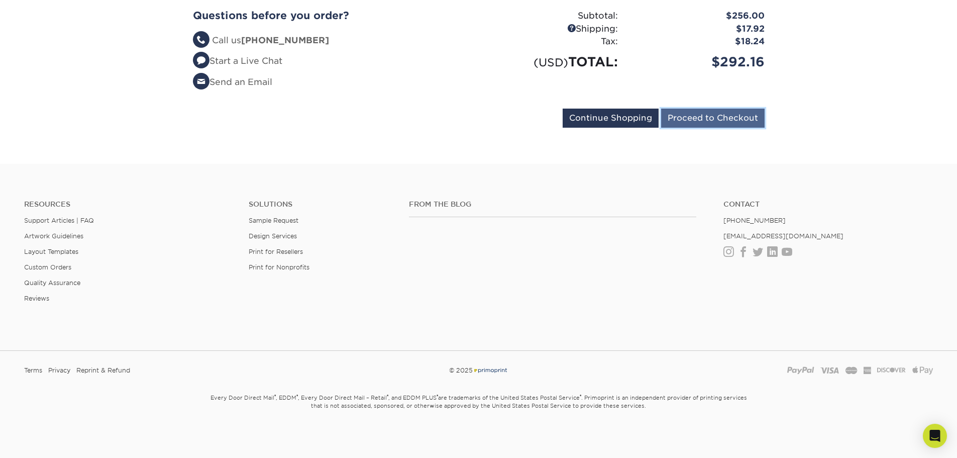
click at [682, 128] on input "Proceed to Checkout" at bounding box center [713, 118] width 104 height 19
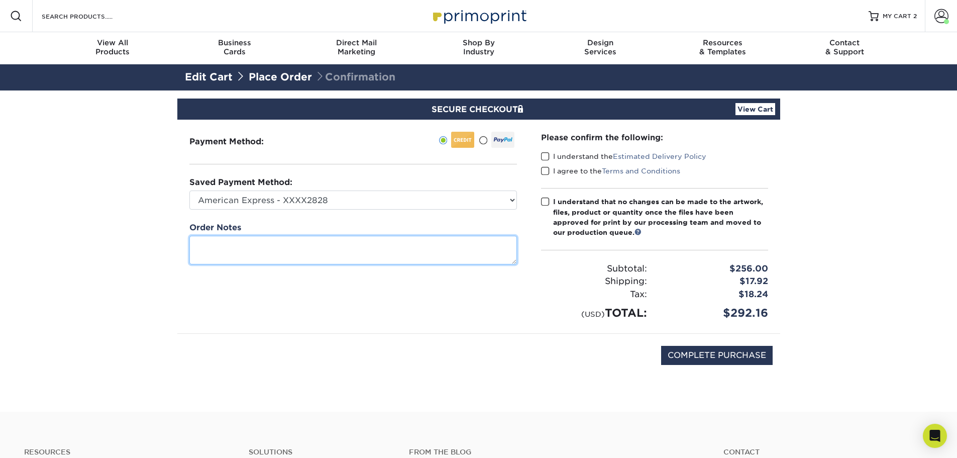
click at [275, 264] on textarea at bounding box center [353, 250] width 328 height 29
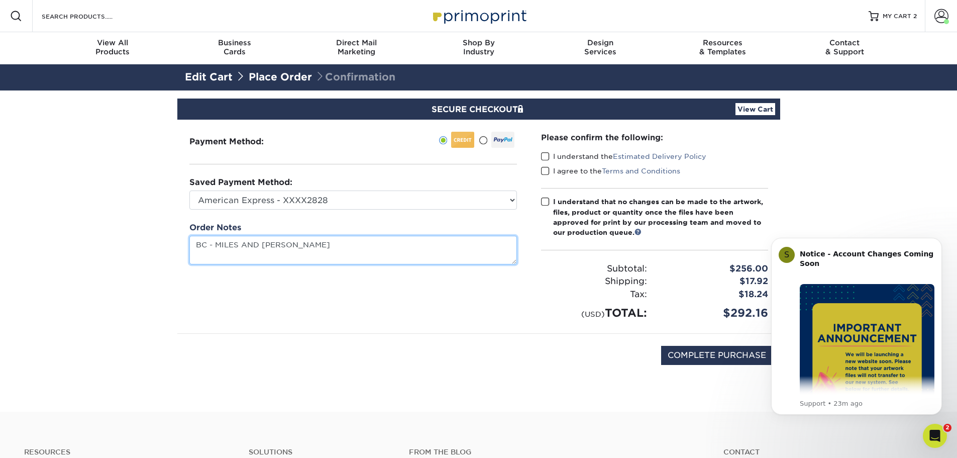
click at [268, 264] on textarea "BC - MILES AND [PERSON_NAME]" at bounding box center [353, 250] width 328 height 29
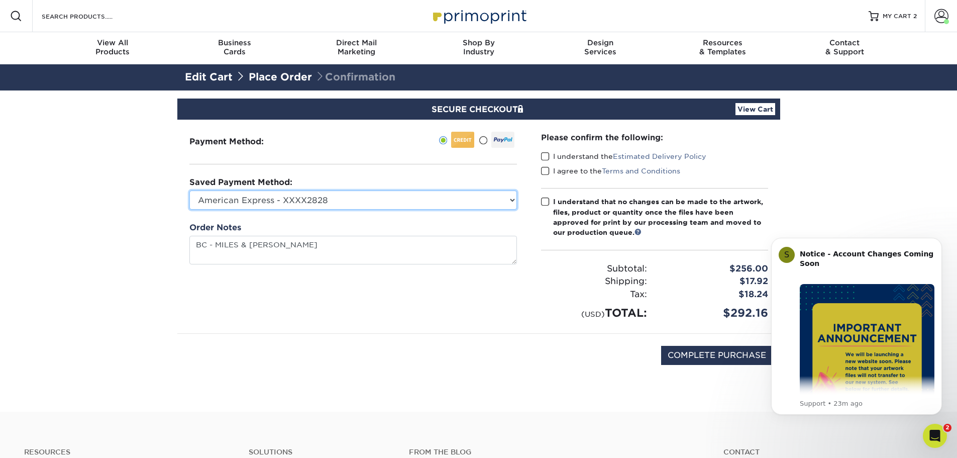
type textarea "[PERSON_NAME] [PERSON_NAME]"
click at [390, 210] on select "American Express - XXXX2828 American Express - XXXX2436 New Credit Card" at bounding box center [353, 199] width 328 height 19
select select "72832"
click at [192, 210] on select "American Express - XXXX2828 American Express - XXXX2436 New Credit Card" at bounding box center [353, 199] width 328 height 19
click at [544, 244] on div "Please confirm the following: I understand the Estimated Delivery Policy I agre…" at bounding box center [654, 226] width 227 height 189
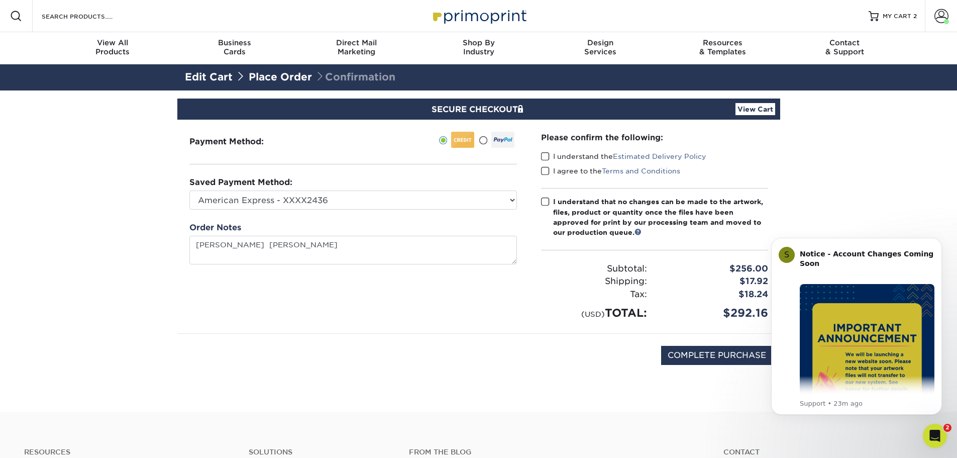
click at [543, 196] on div "Please confirm the following: I understand the Estimated Delivery Policy I agre…" at bounding box center [654, 227] width 251 height 214
click at [546, 161] on span at bounding box center [545, 157] width 9 height 10
click at [0, 0] on input "I understand the Estimated Delivery Policy" at bounding box center [0, 0] width 0 height 0
click at [548, 176] on span at bounding box center [545, 171] width 9 height 10
click at [0, 0] on input "I agree to the Terms and Conditions" at bounding box center [0, 0] width 0 height 0
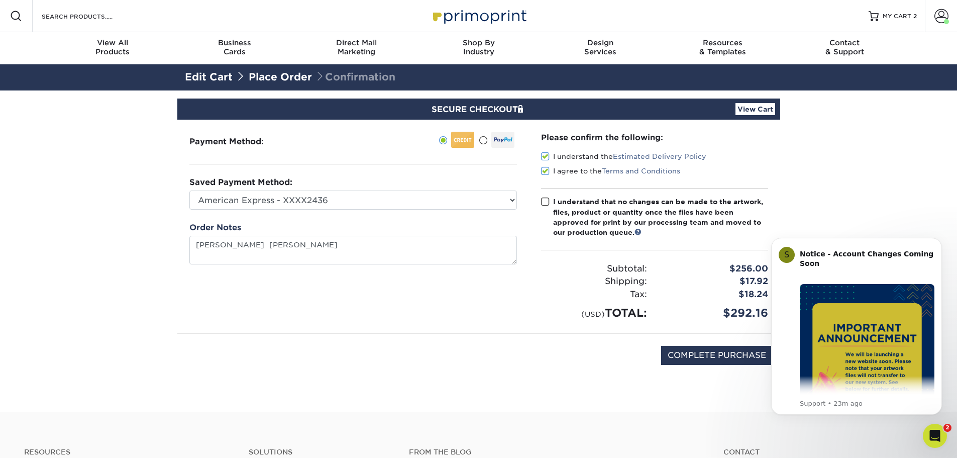
click at [554, 238] on label "I understand that no changes can be made to the artwork, files, product or quan…" at bounding box center [654, 216] width 227 height 41
click at [0, 0] on input "I understand that no changes can be made to the artwork, files, product or quan…" at bounding box center [0, 0] width 0 height 0
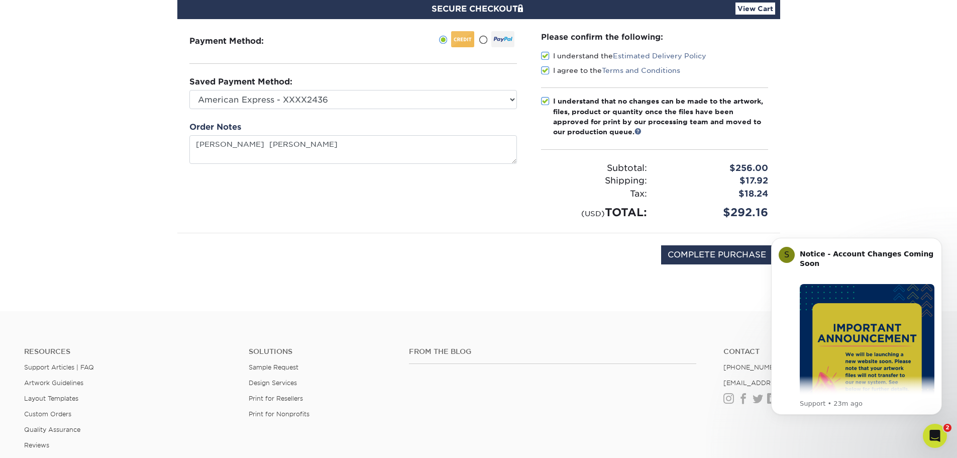
scroll to position [151, 0]
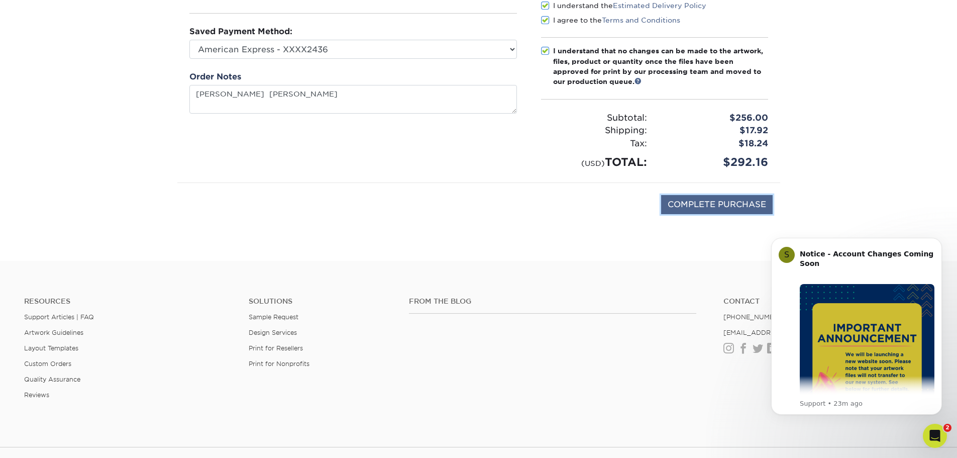
click at [673, 214] on input "COMPLETE PURCHASE" at bounding box center [717, 204] width 112 height 19
type input "PROCESSING, PLEASE WAIT..."
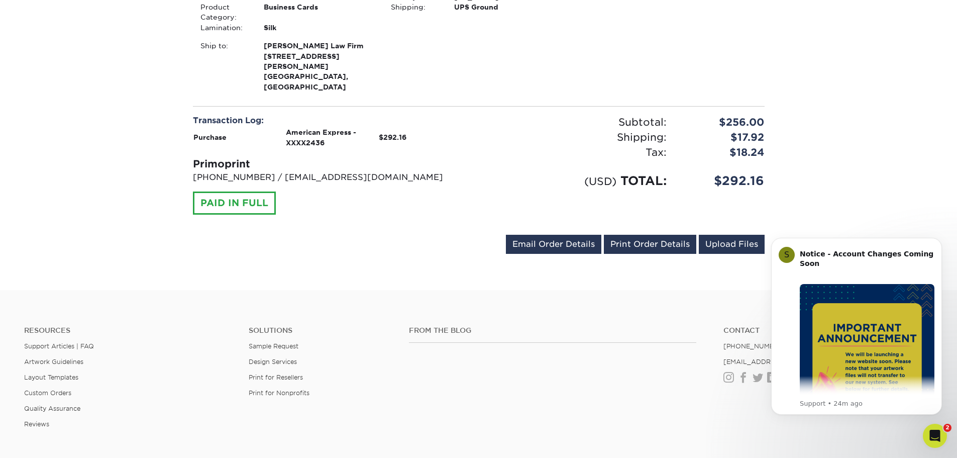
scroll to position [603, 0]
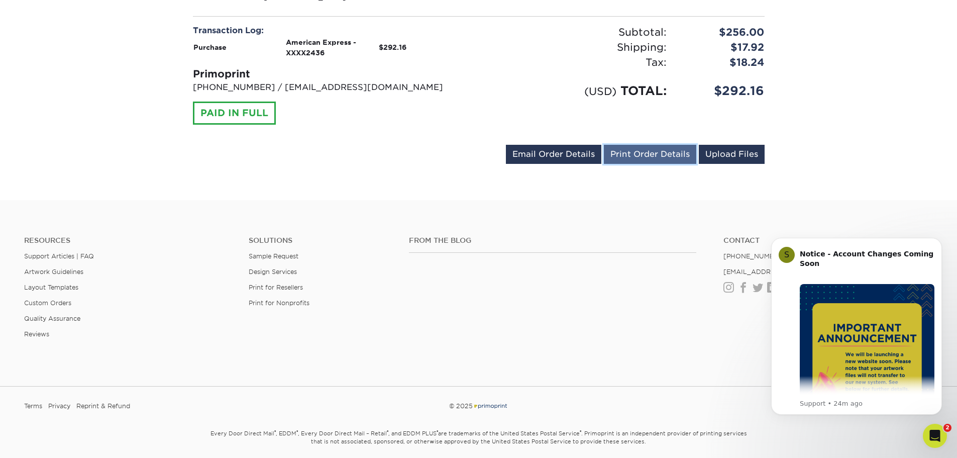
click at [621, 164] on link "Print Order Details" at bounding box center [650, 154] width 92 height 19
